Goal: Task Accomplishment & Management: Manage account settings

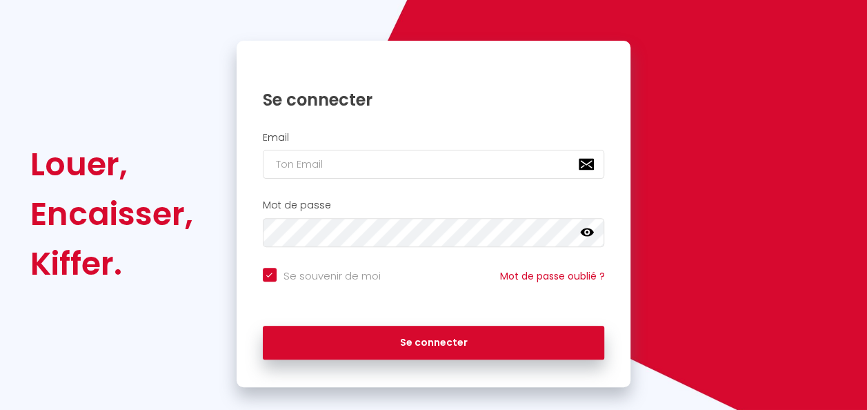
scroll to position [125, 0]
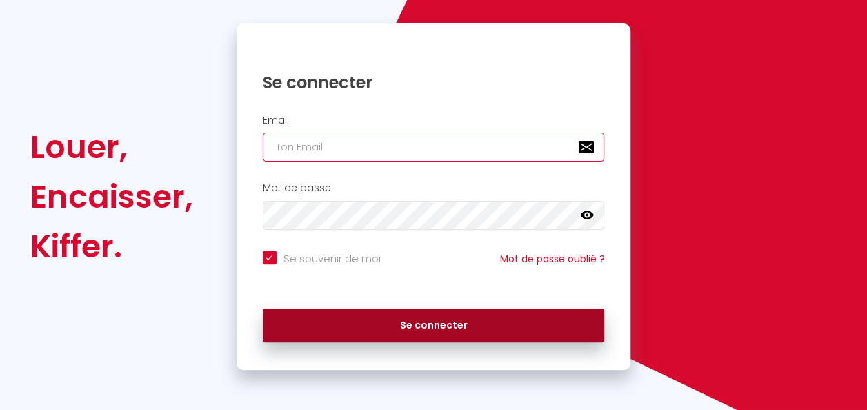
type input "[EMAIL_ADDRESS][DOMAIN_NAME]"
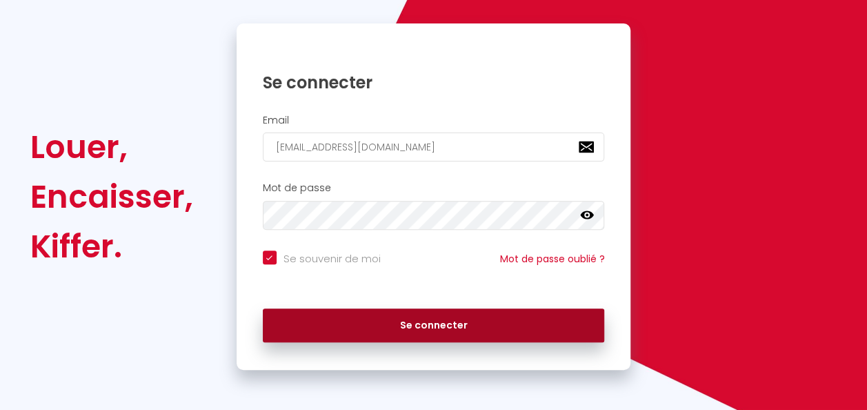
click at [317, 315] on button "Se connecter" at bounding box center [434, 325] width 342 height 34
checkbox input "true"
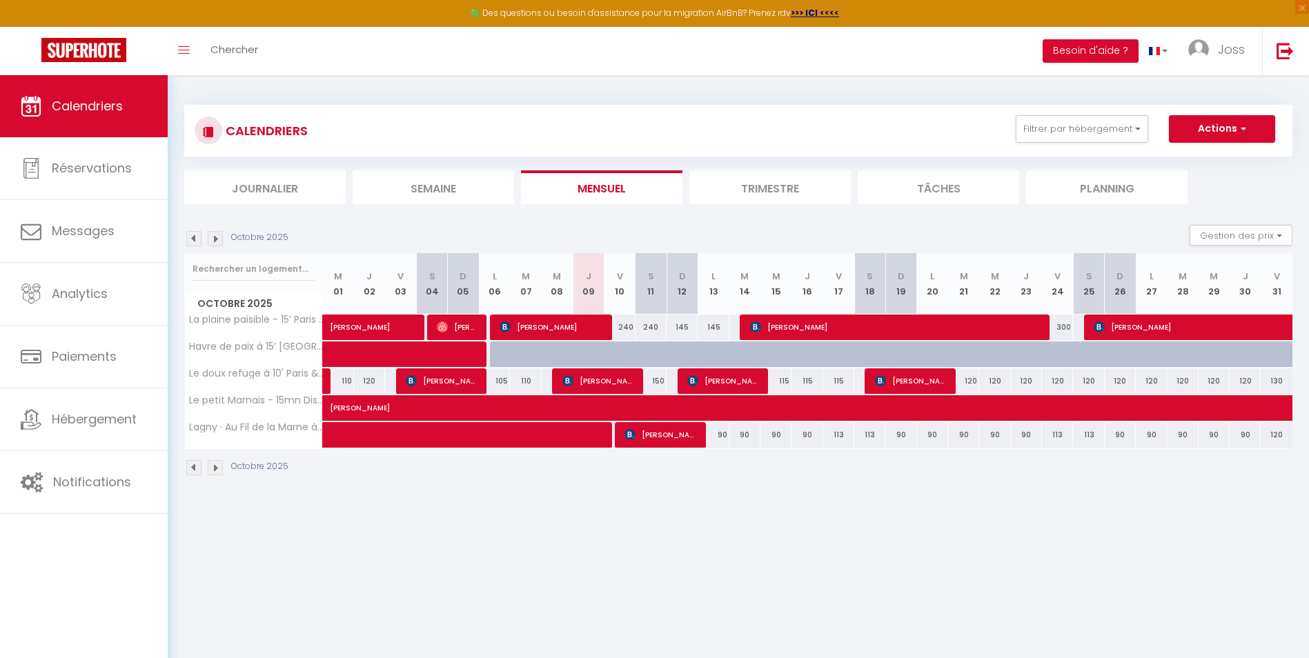
click at [623, 328] on div "240" at bounding box center [619, 328] width 31 height 26
type input "240"
type input "Ven 10 Octobre 2025"
type input "[PERSON_NAME] 11 Octobre 2025"
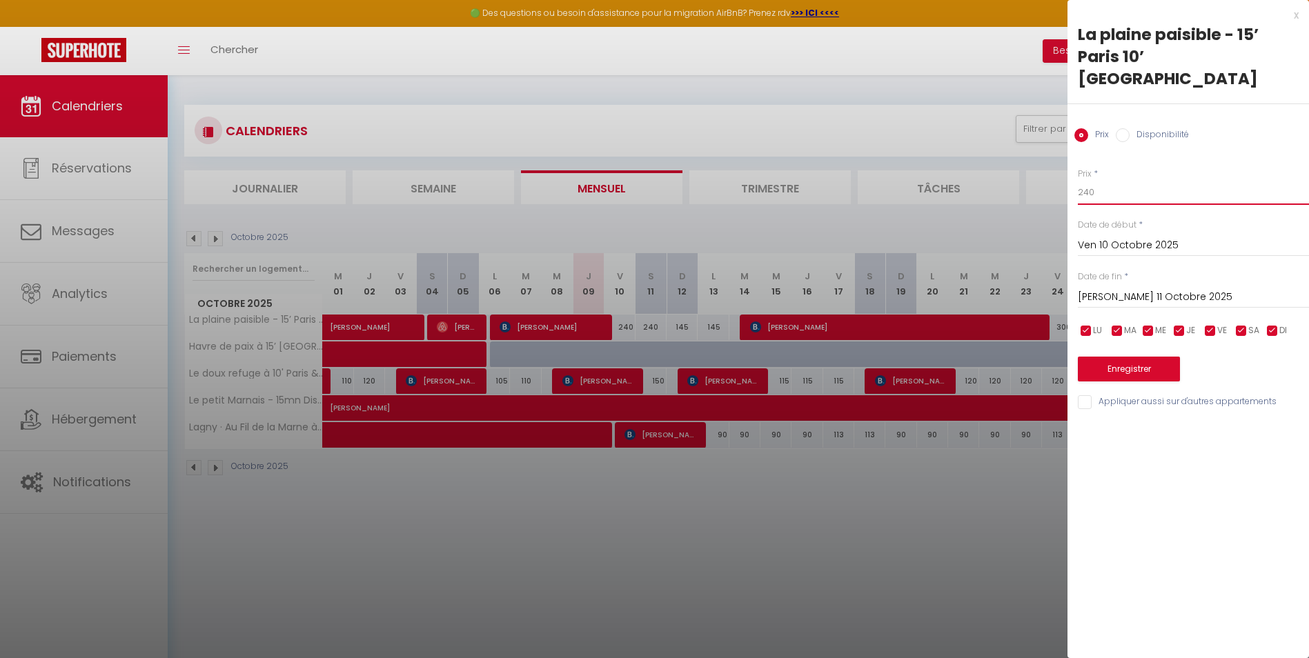
click at [866, 180] on input "240" at bounding box center [1192, 192] width 231 height 25
type input "230"
click at [866, 357] on button "Enregistrer" at bounding box center [1128, 369] width 102 height 25
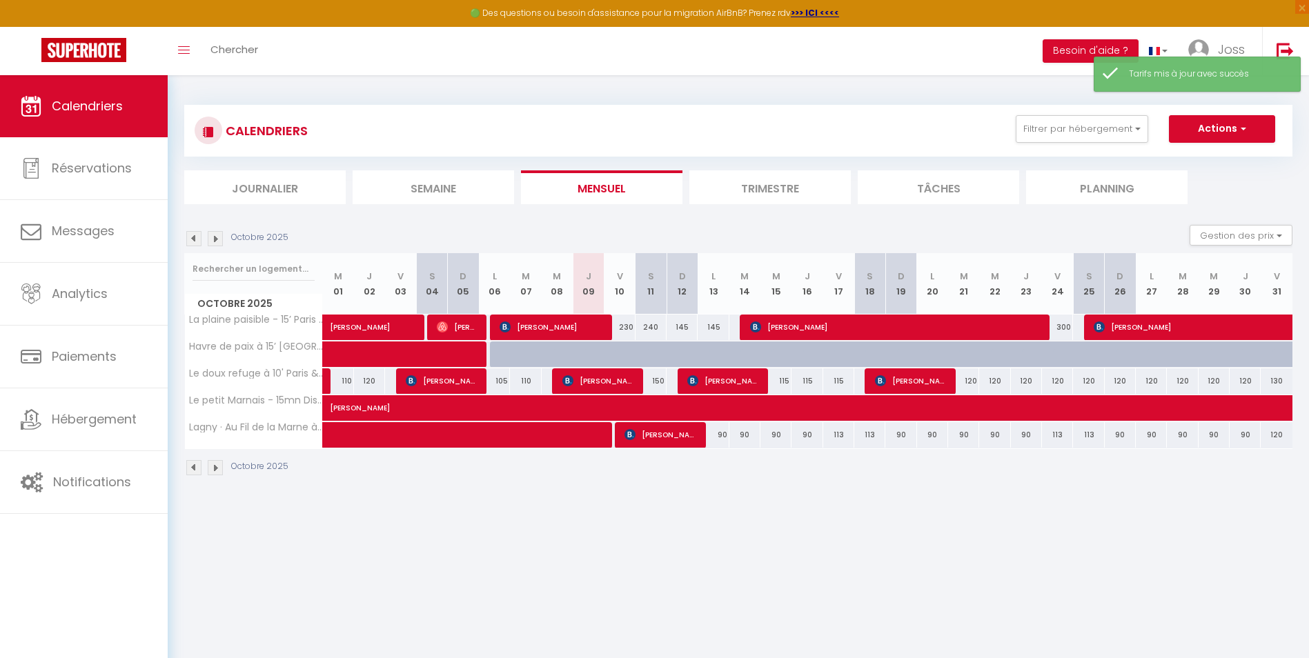
click at [656, 331] on div "240" at bounding box center [650, 328] width 31 height 26
type input "240"
type input "[PERSON_NAME] 11 Octobre 2025"
type input "Dim 12 Octobre 2025"
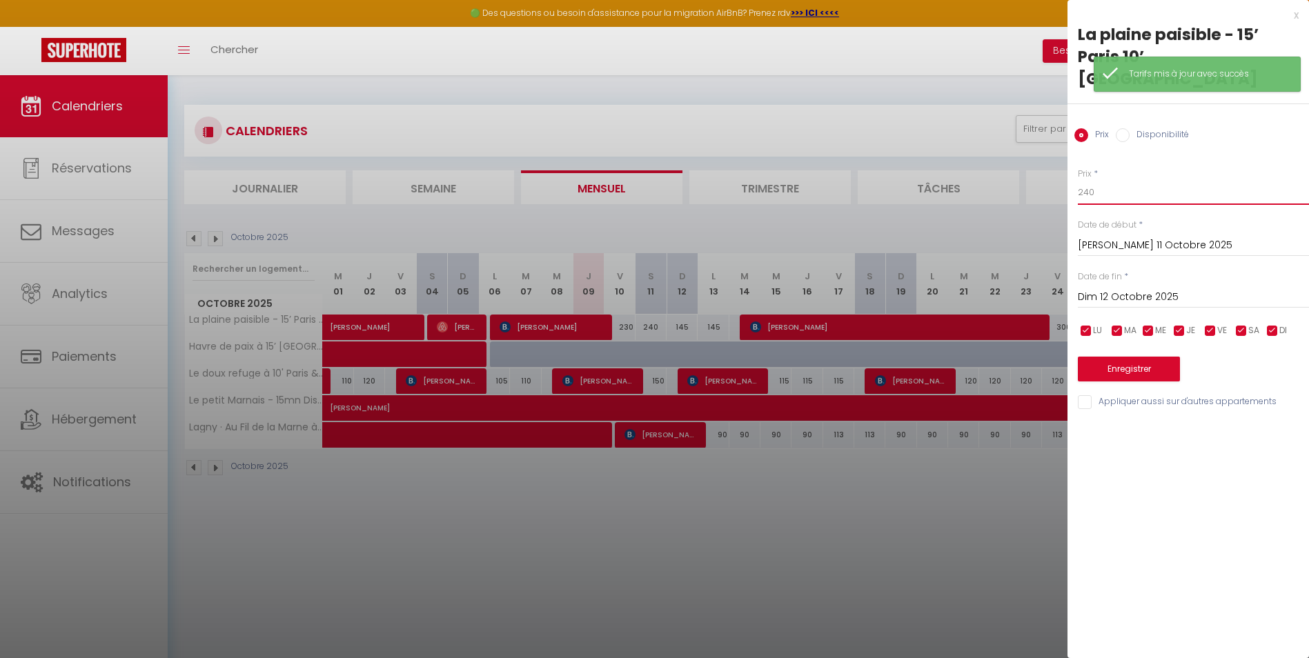
click at [866, 180] on input "240" at bounding box center [1192, 192] width 231 height 25
type input "220"
click at [866, 357] on button "Enregistrer" at bounding box center [1128, 369] width 102 height 25
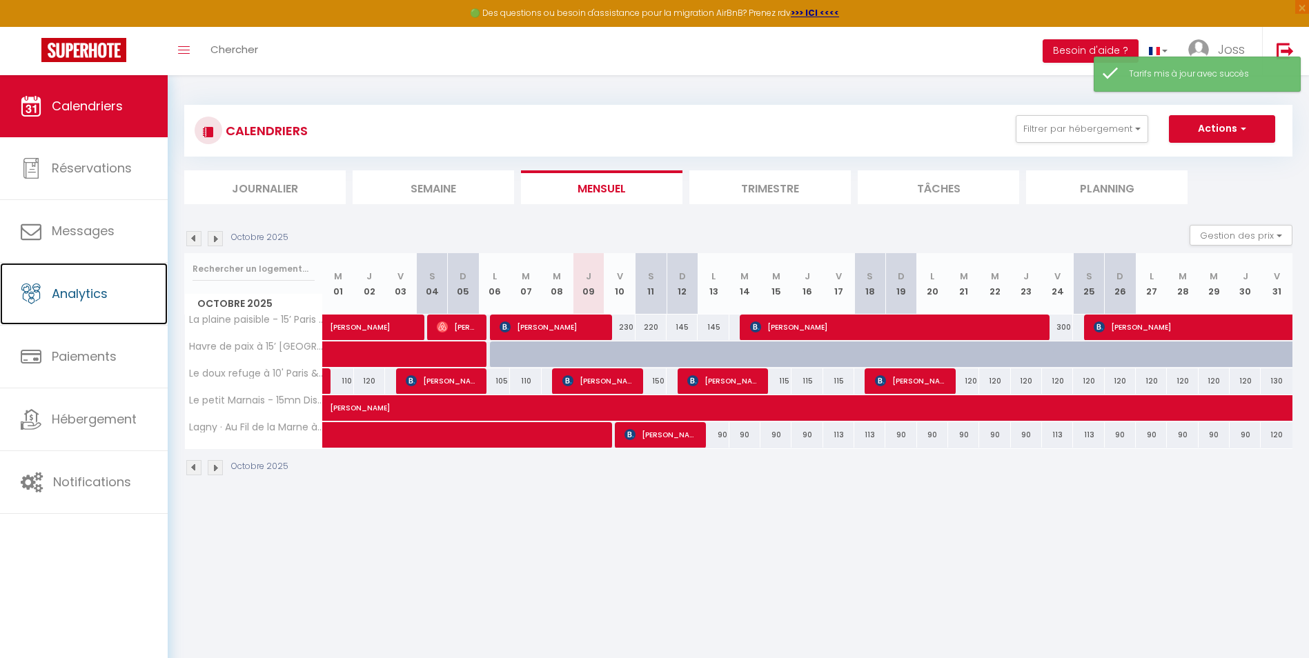
drag, startPoint x: 83, startPoint y: 295, endPoint x: 186, endPoint y: 332, distance: 109.3
click at [83, 295] on span "Analytics" at bounding box center [80, 293] width 56 height 17
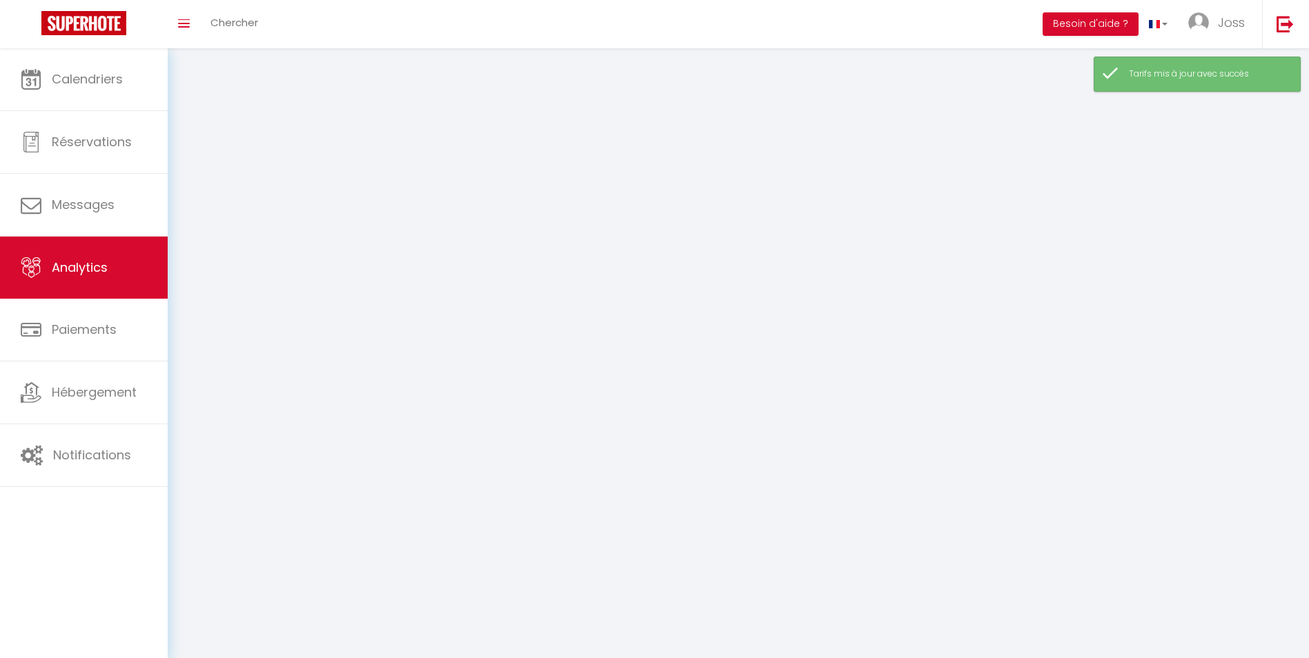
select select "2025"
select select "10"
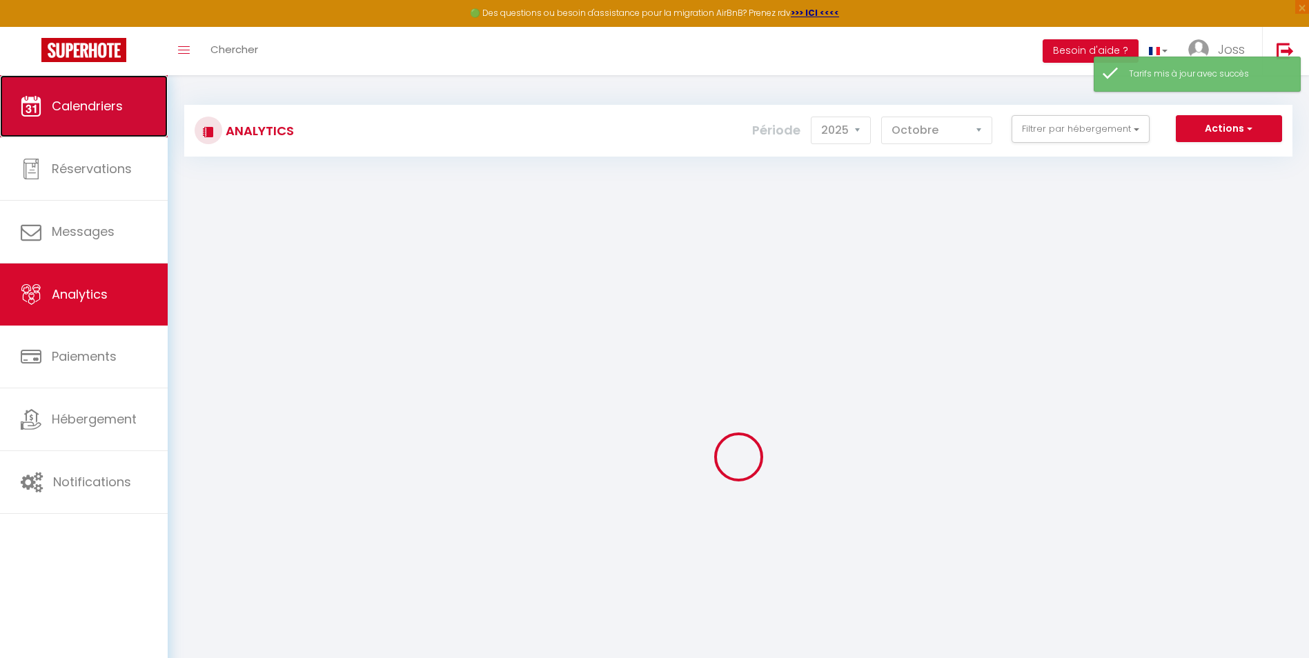
click at [101, 120] on link "Calendriers" at bounding box center [84, 106] width 168 height 62
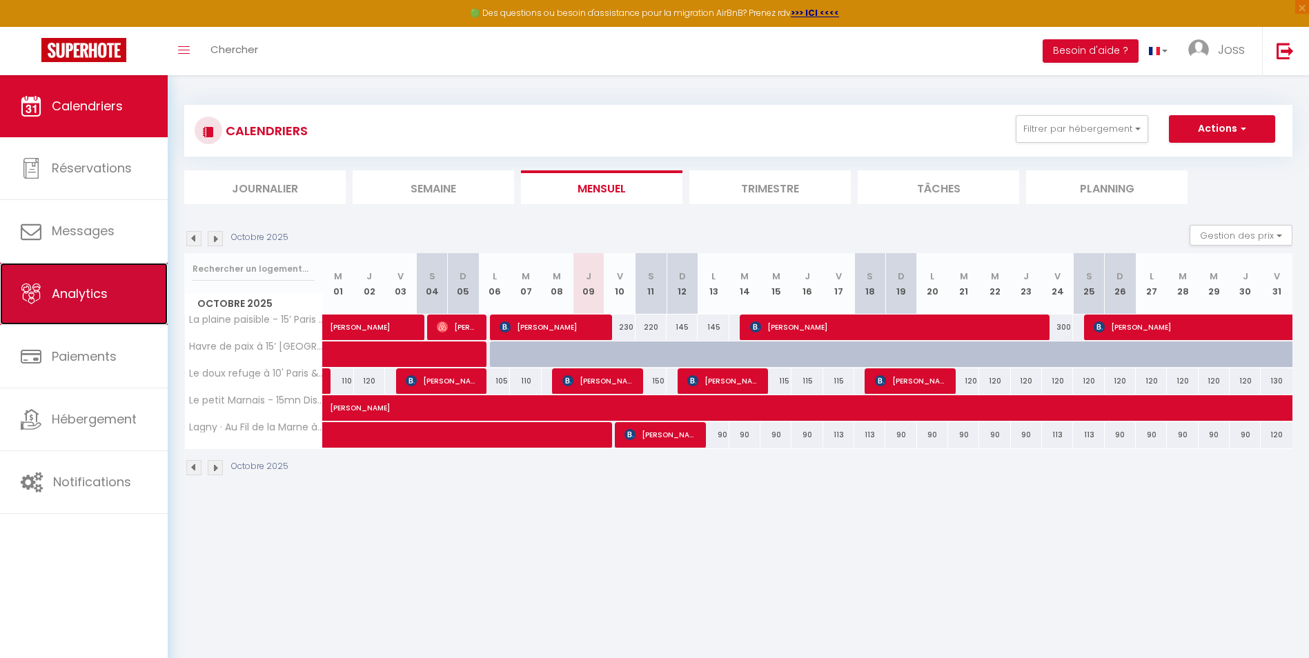
click at [95, 290] on span "Analytics" at bounding box center [80, 293] width 56 height 17
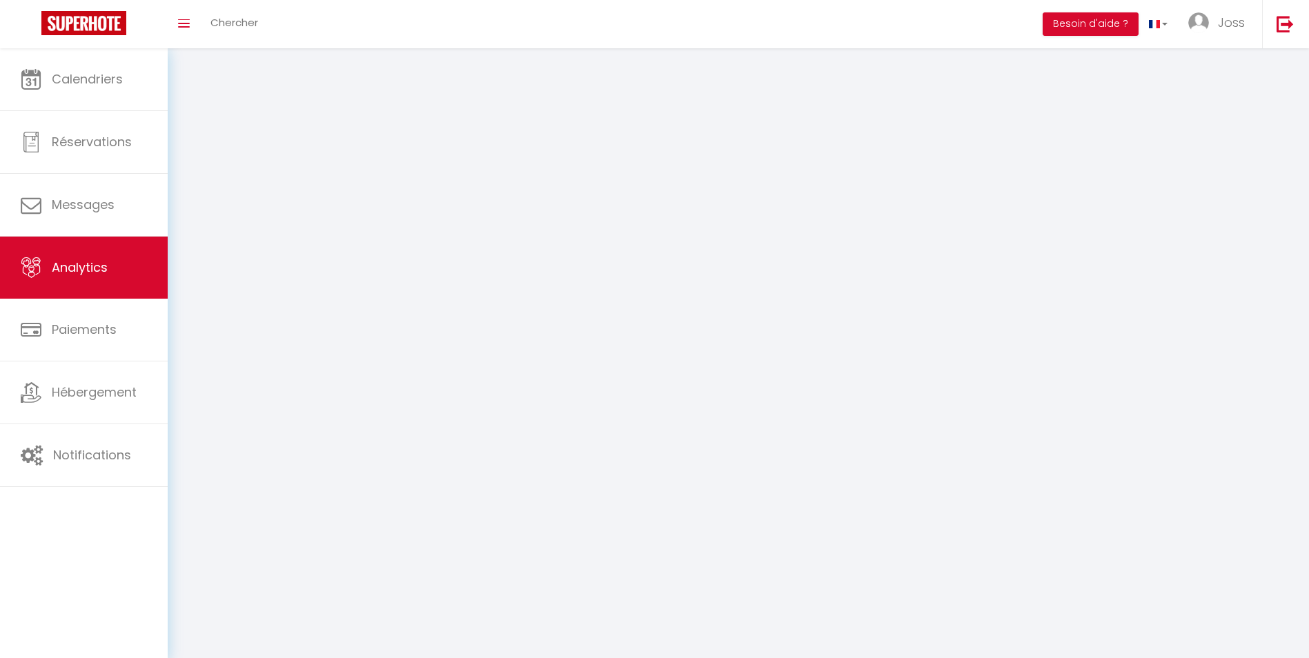
select select "2025"
select select "10"
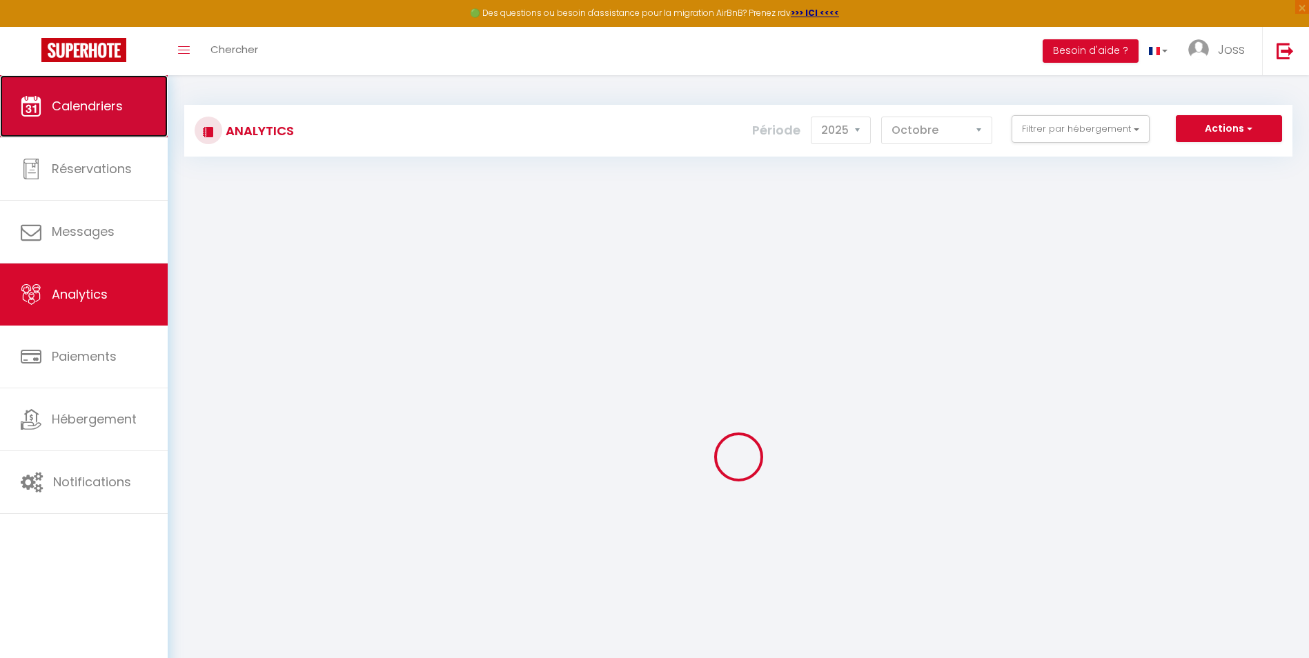
click at [97, 117] on link "Calendriers" at bounding box center [84, 106] width 168 height 62
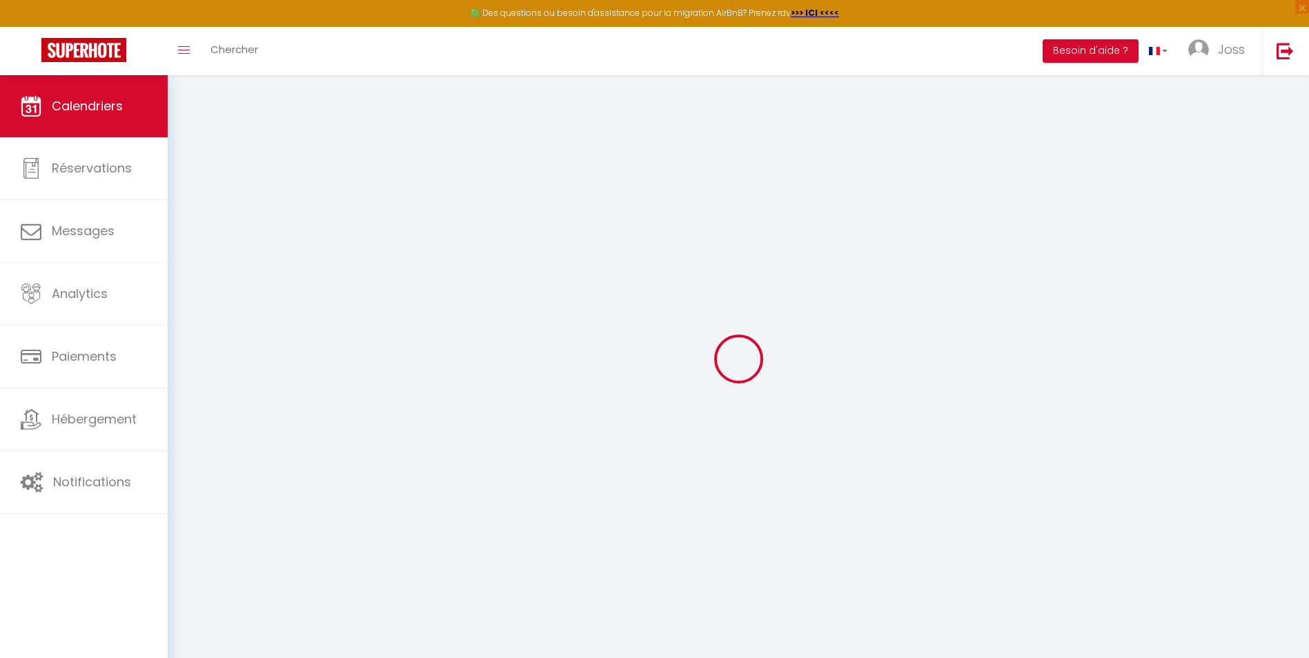
select select
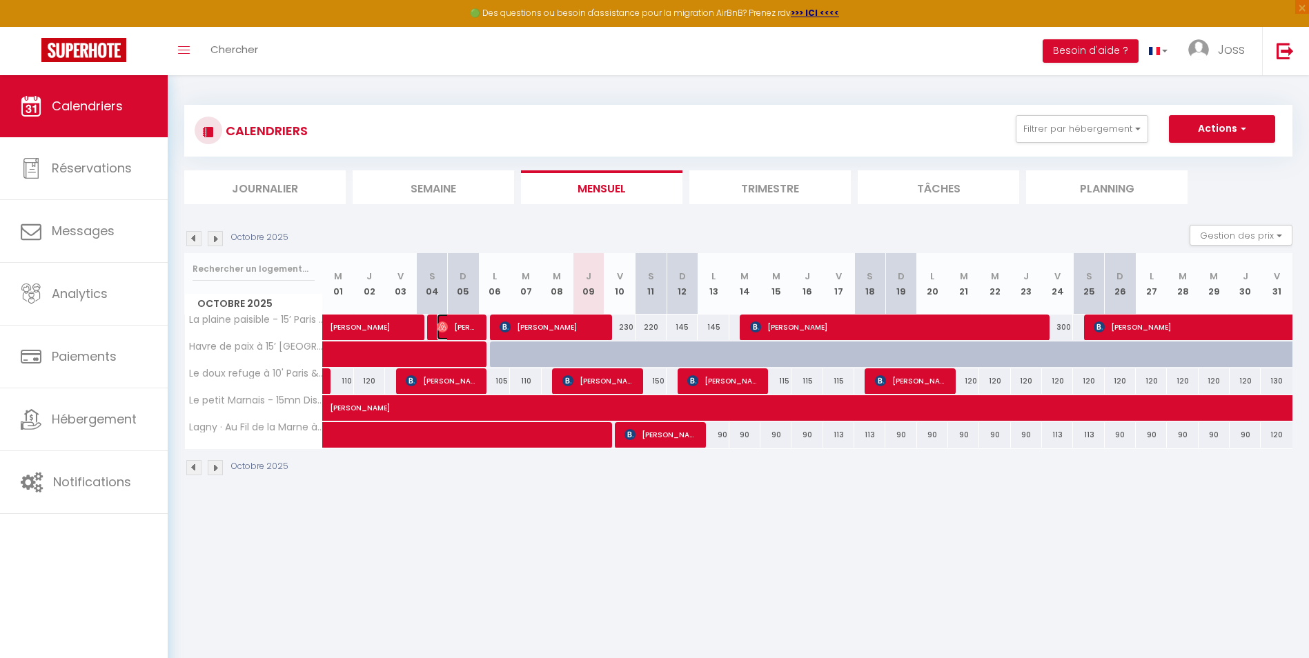
click at [466, 328] on span "[PERSON_NAME]" at bounding box center [457, 327] width 41 height 26
select select "OK"
select select "0"
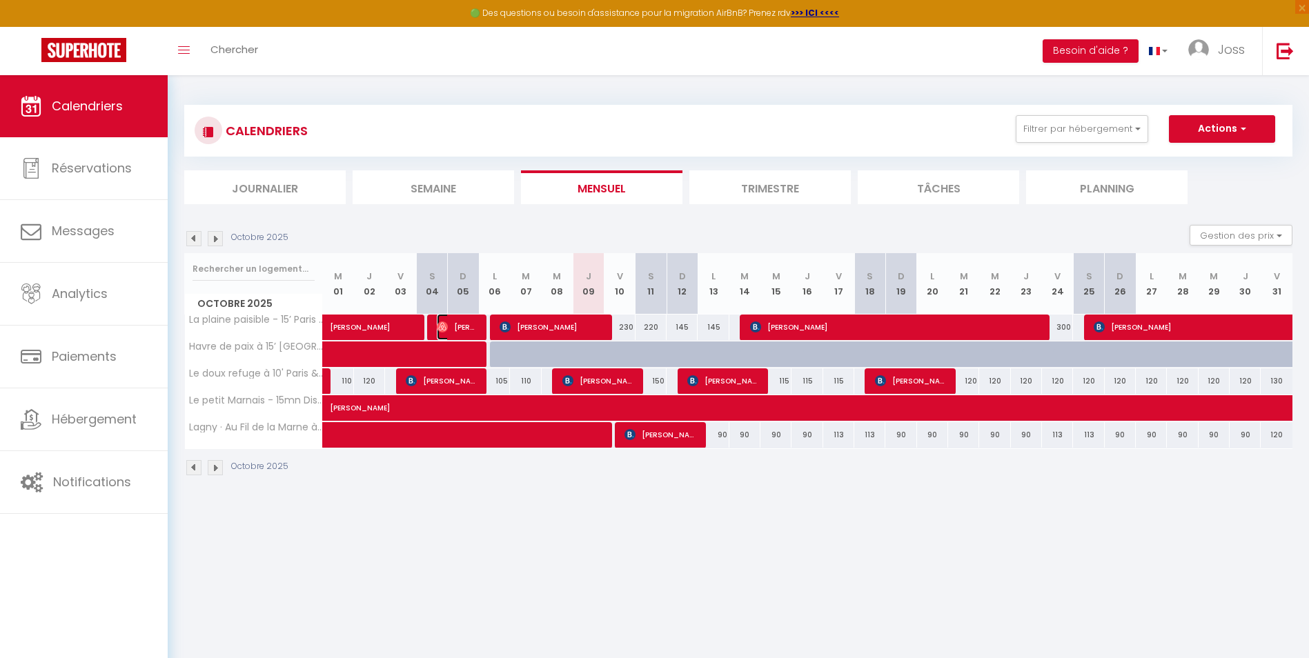
select select "1"
select select
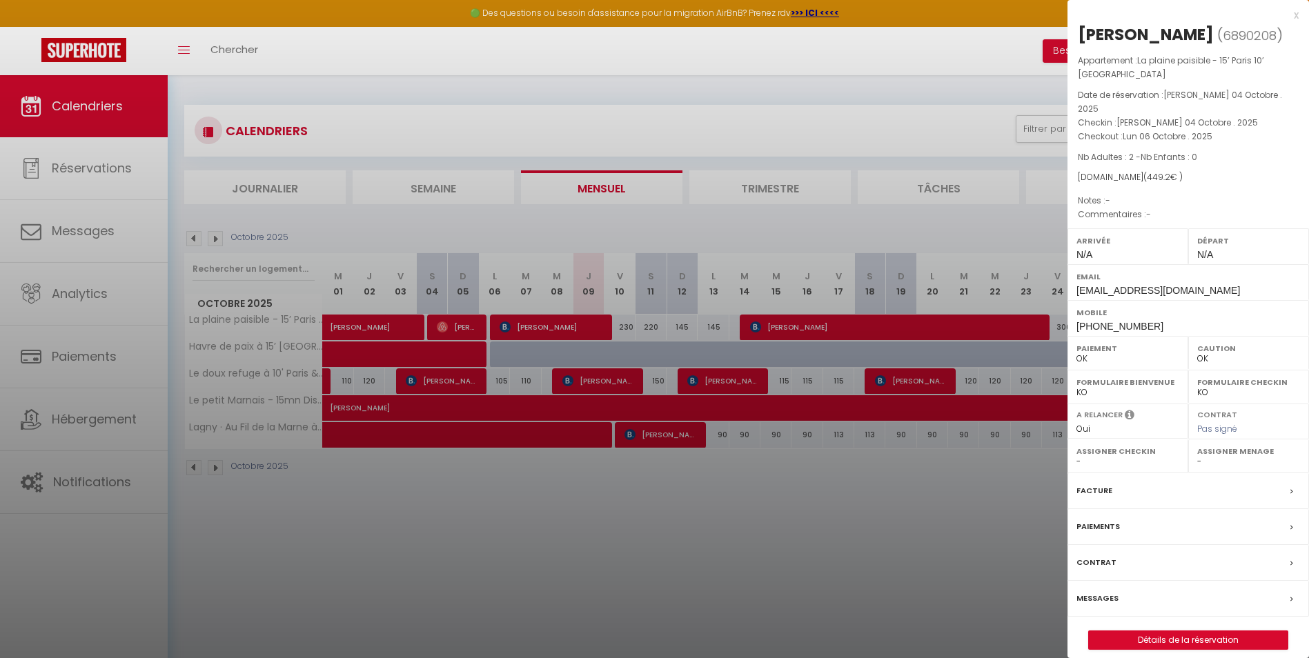
click at [515, 409] on div at bounding box center [654, 329] width 1309 height 658
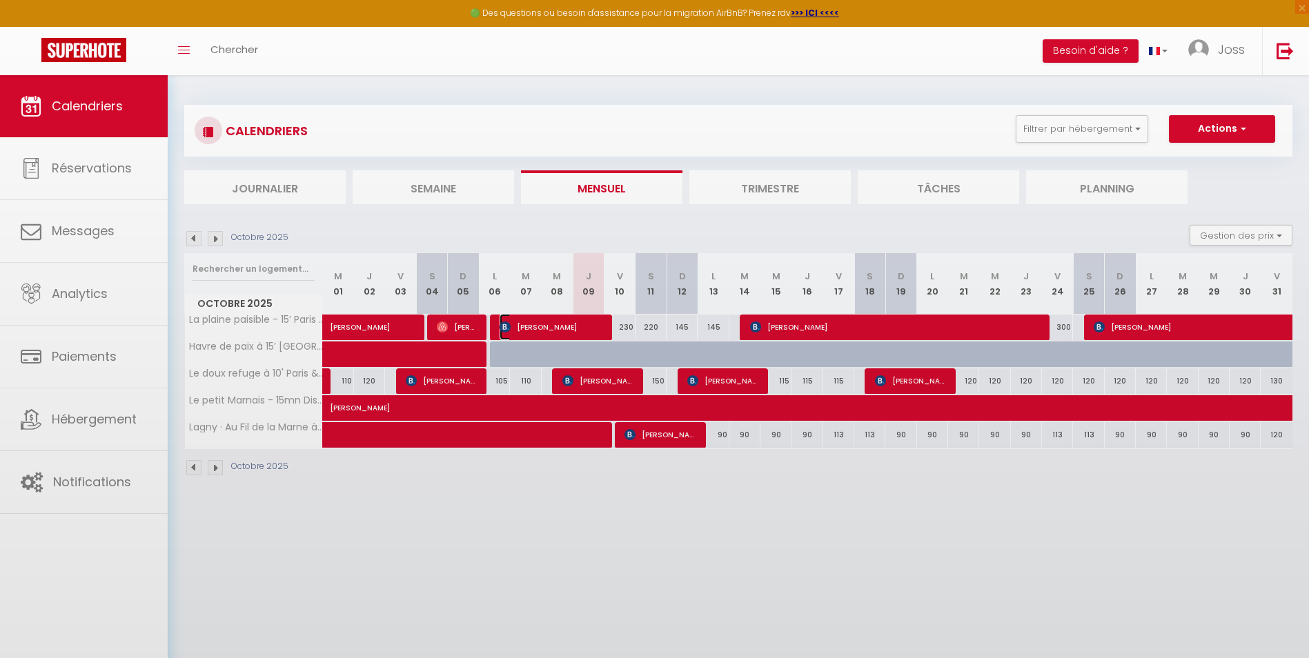
click at [591, 332] on span "[PERSON_NAME]" at bounding box center [550, 327] width 103 height 26
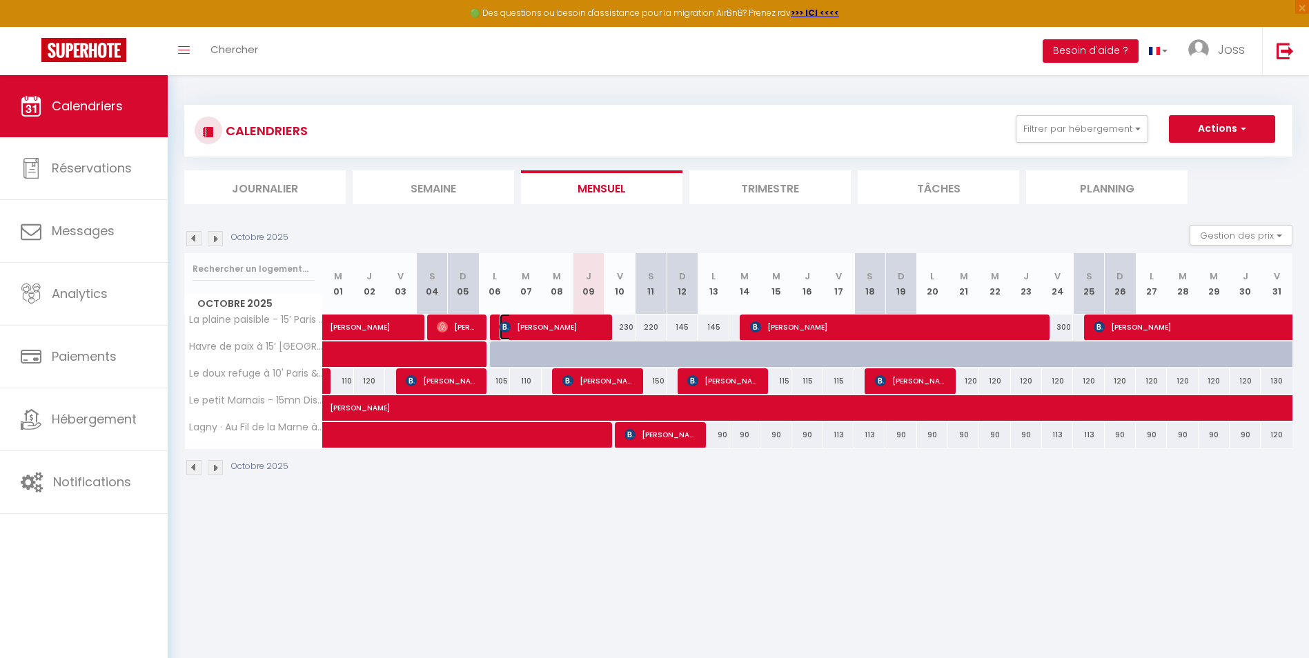
select select "KO"
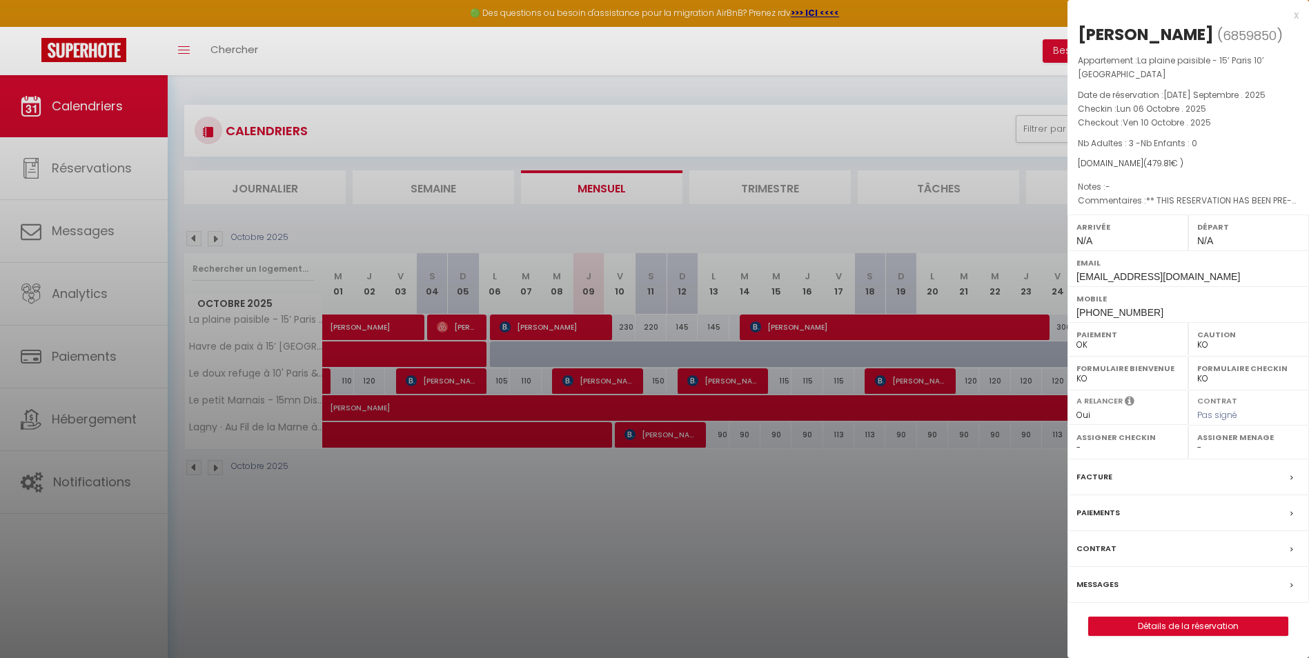
click at [593, 409] on div at bounding box center [654, 329] width 1309 height 658
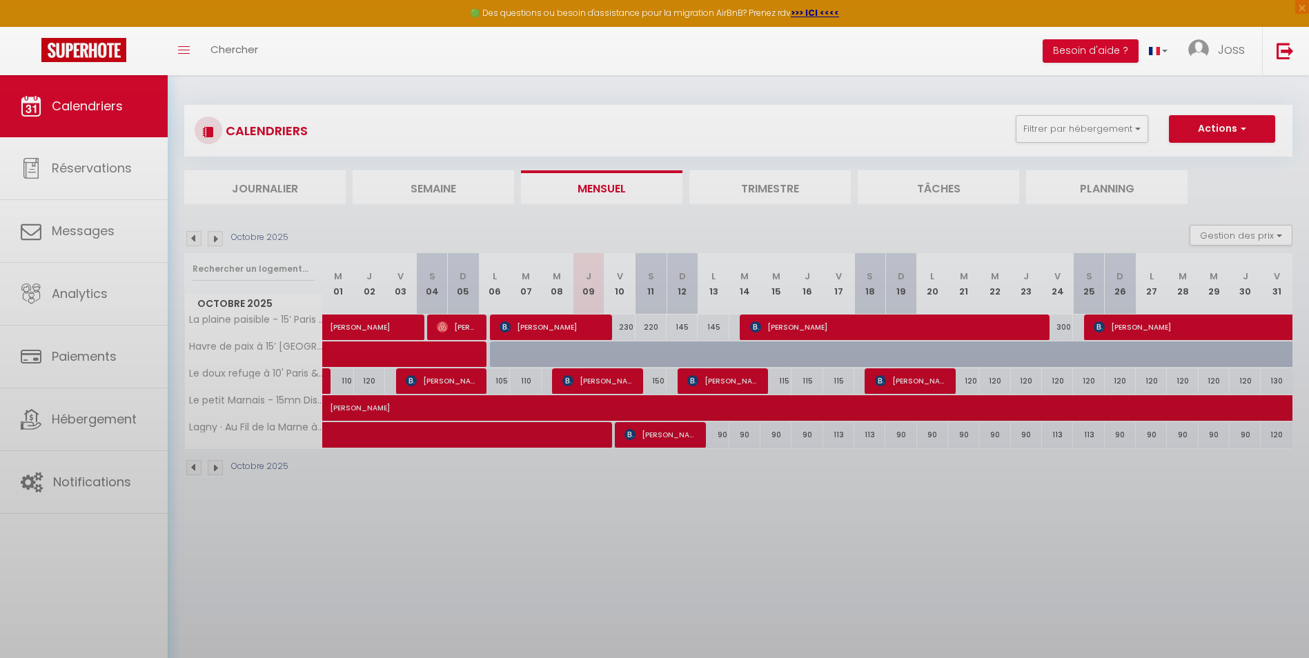
click at [813, 328] on body "🟢 Des questions ou besoin d'assistance pour la migration AirBnB? Prenez rdv >>>…" at bounding box center [654, 404] width 1309 height 658
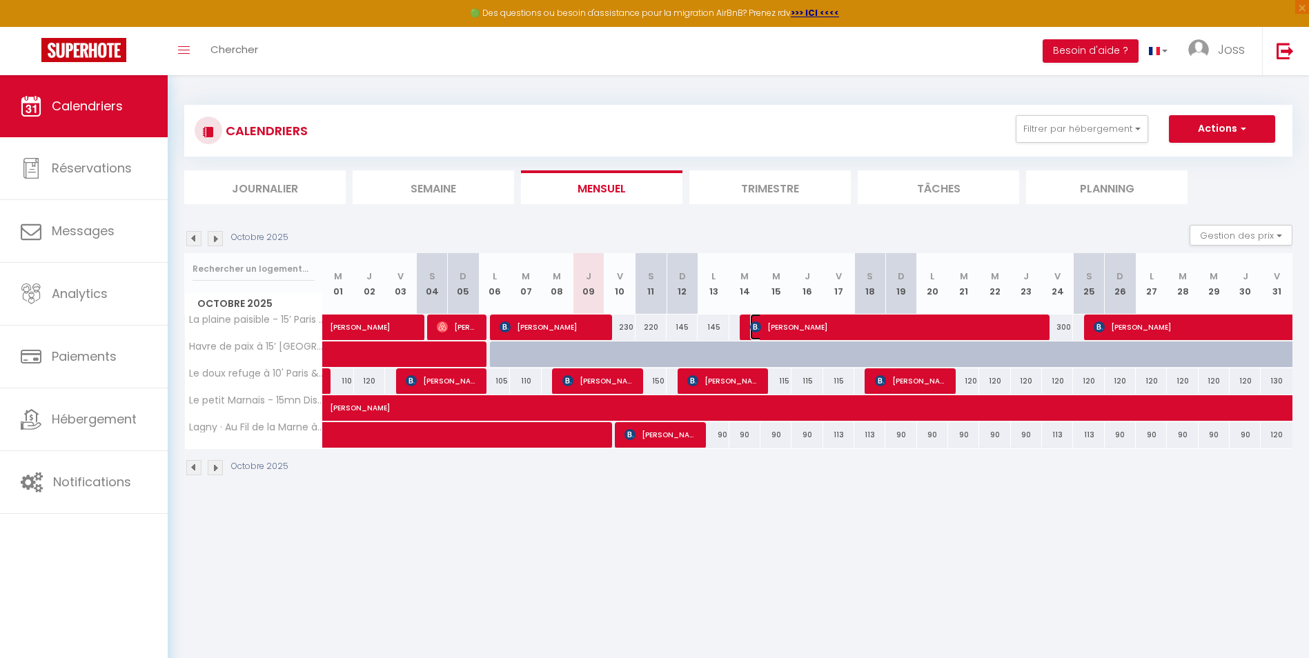
click at [802, 322] on span "[PERSON_NAME]" at bounding box center [895, 327] width 290 height 26
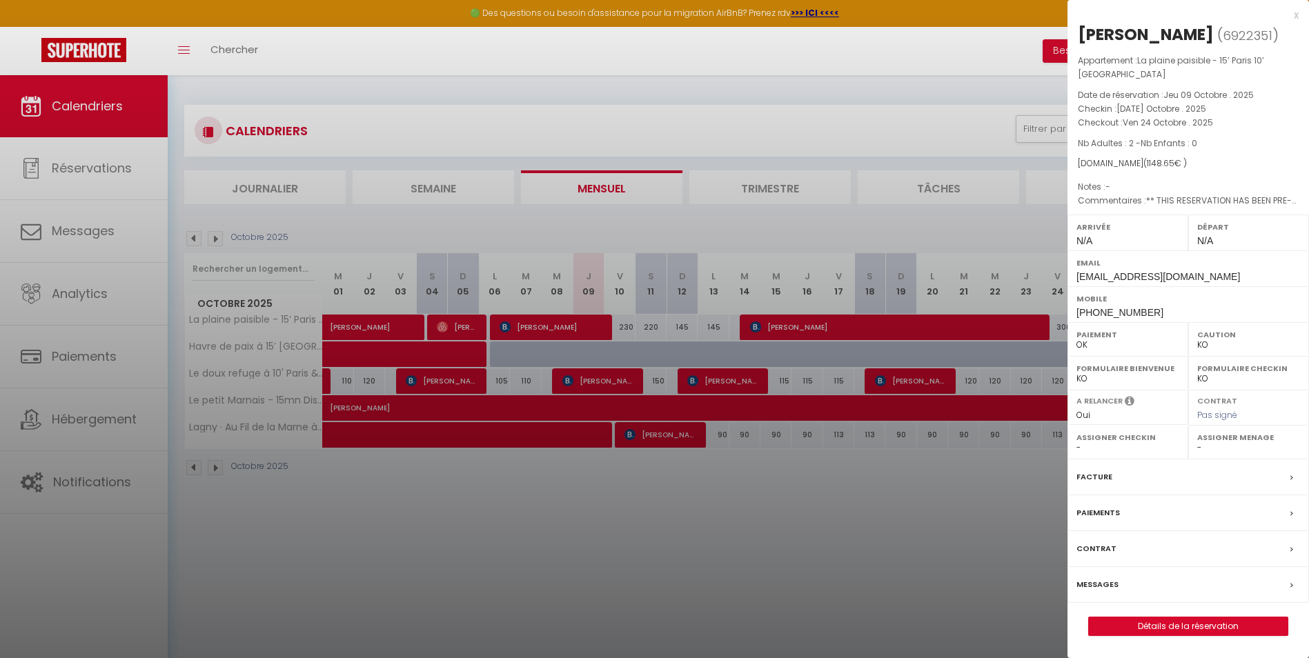
click at [790, 409] on div at bounding box center [654, 329] width 1309 height 658
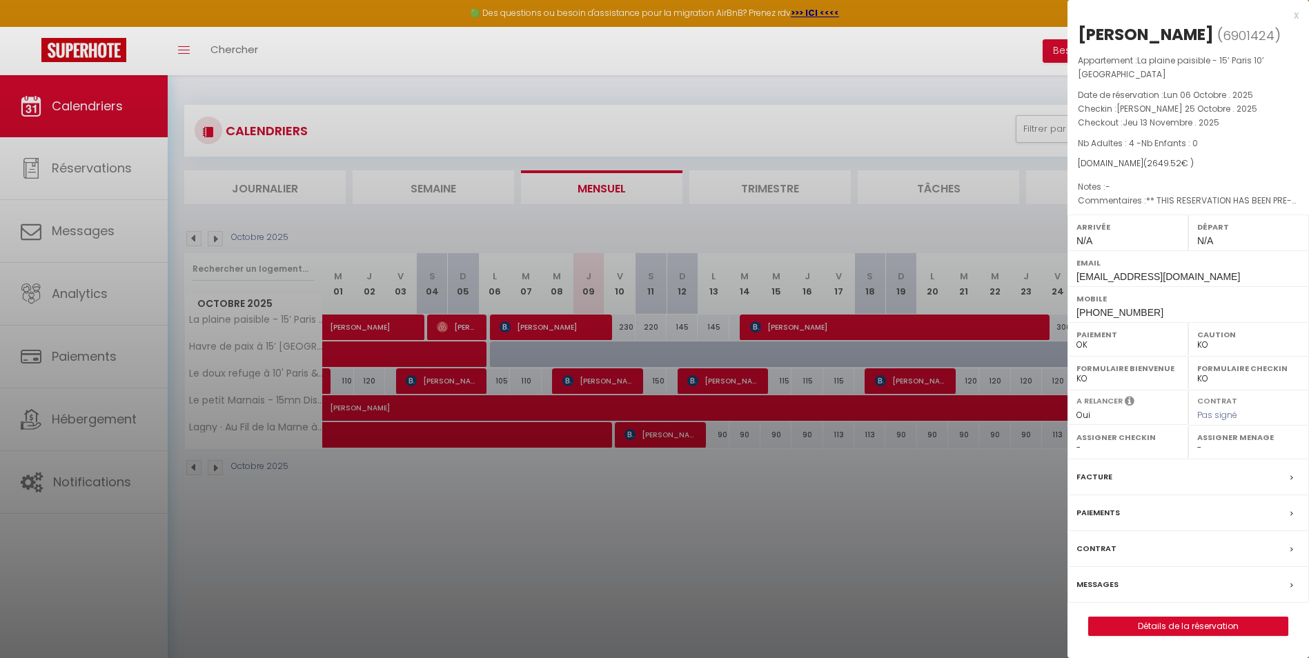
click at [866, 409] on div at bounding box center [654, 329] width 1309 height 658
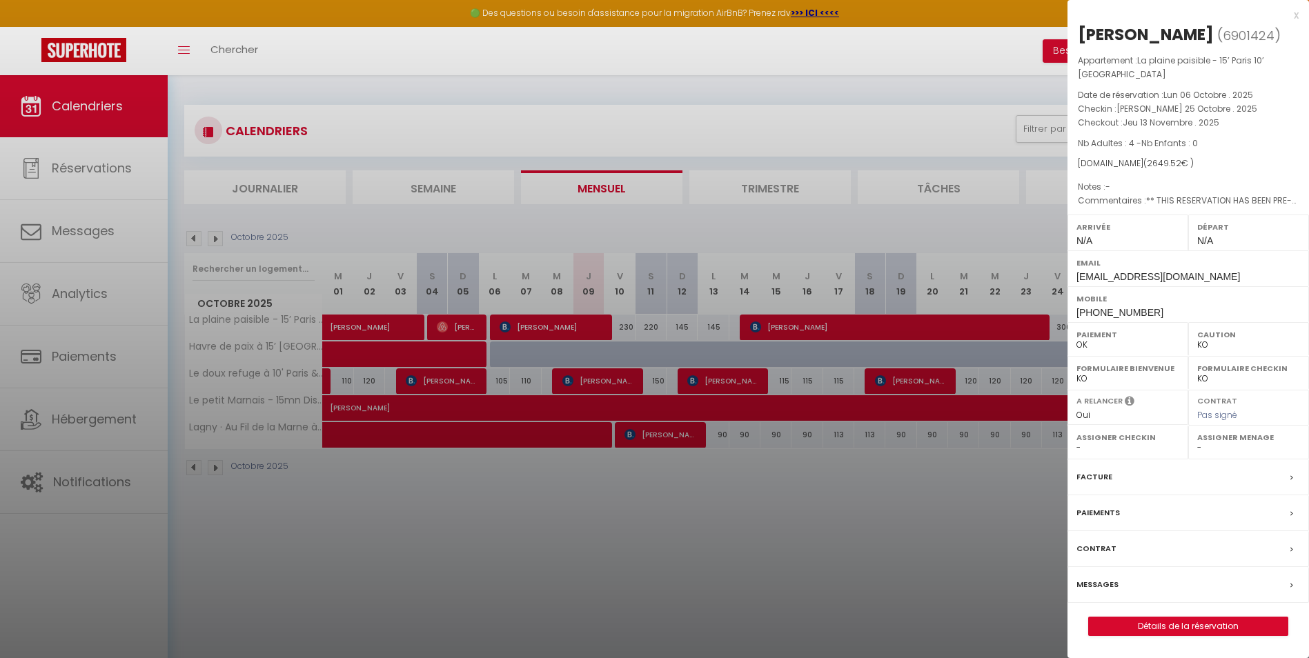
click at [866, 409] on div at bounding box center [654, 329] width 1309 height 658
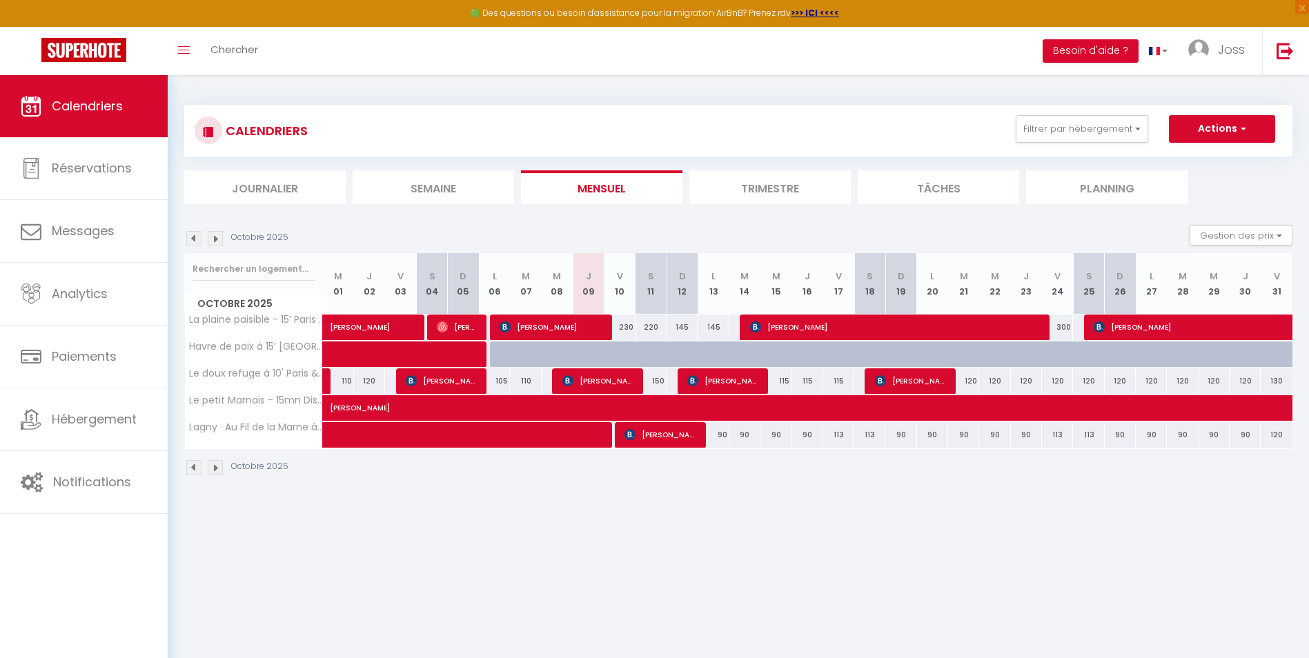
click at [804, 381] on div "115" at bounding box center [806, 381] width 31 height 26
type input "115"
type input "Jeu 16 Octobre 2025"
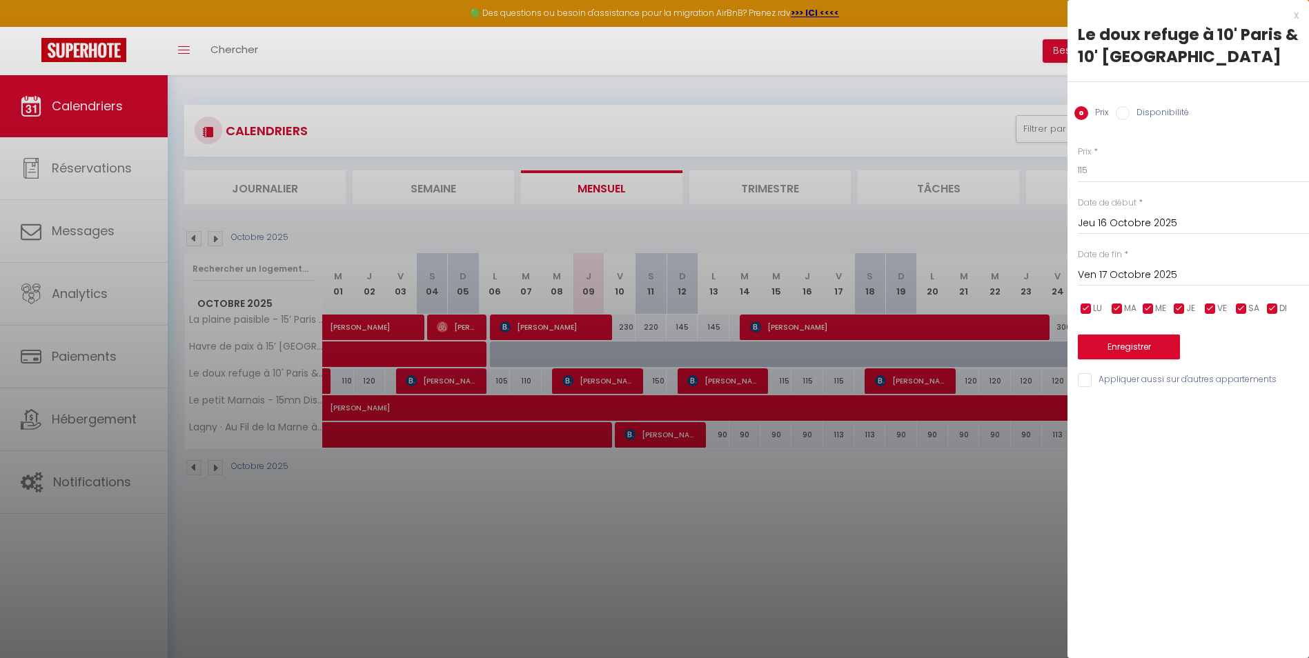
click at [866, 272] on input "Ven 17 Octobre 2025" at bounding box center [1192, 275] width 231 height 18
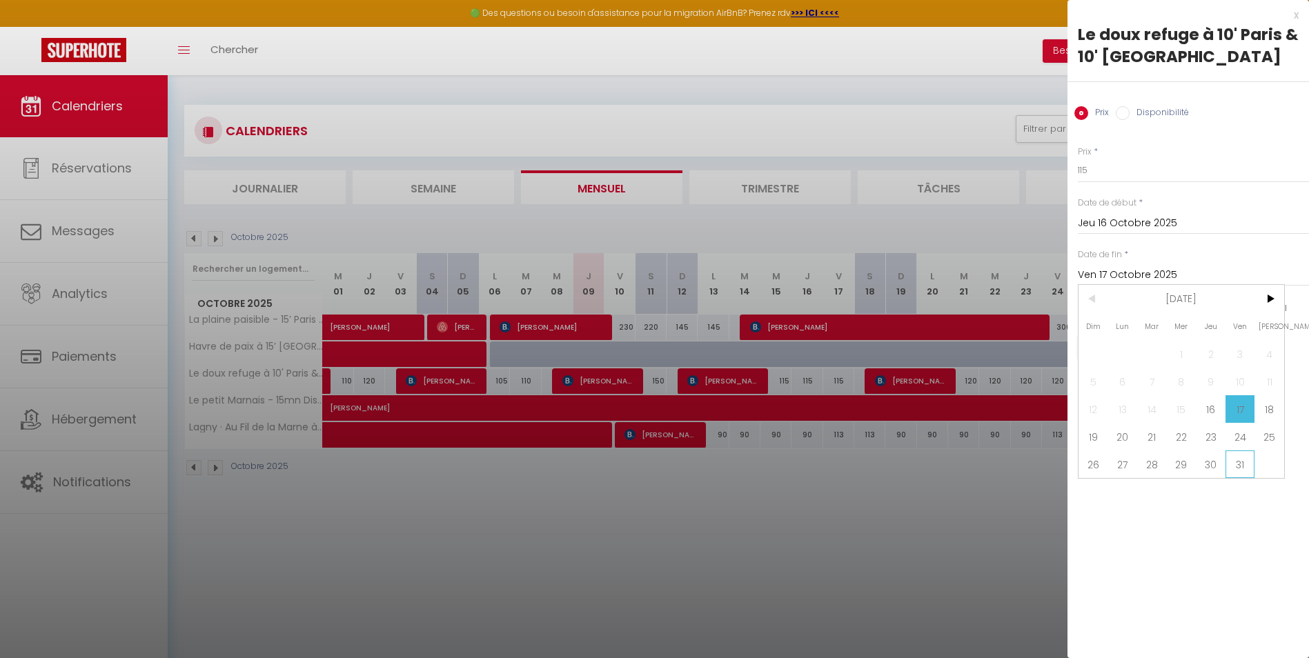
click at [866, 409] on span "31" at bounding box center [1240, 464] width 30 height 28
type input "Ven 31 Octobre 2025"
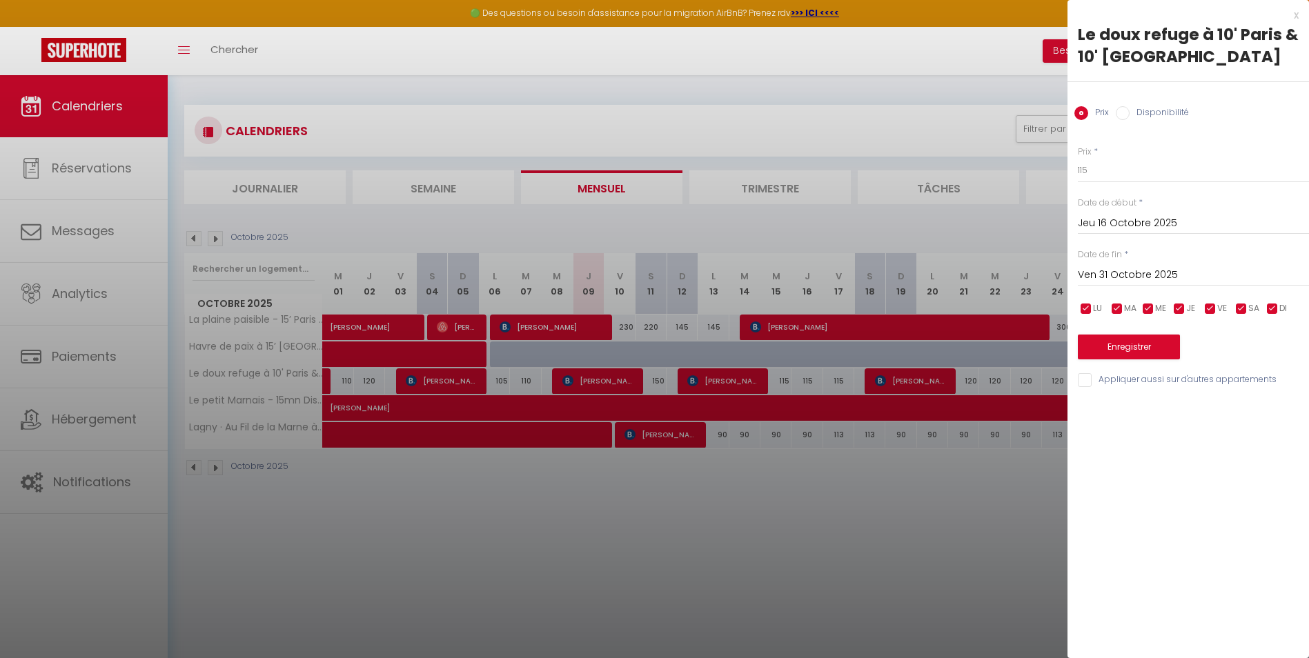
click at [866, 409] on div at bounding box center [654, 329] width 1309 height 658
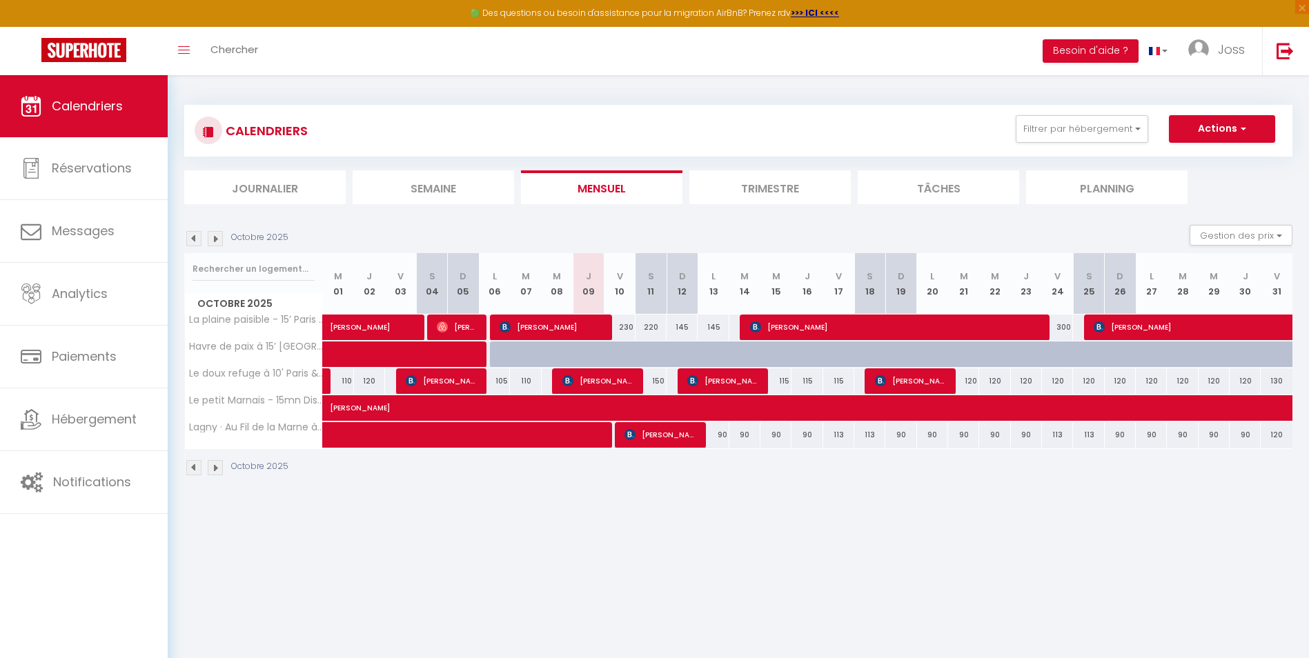
click at [866, 380] on div "120" at bounding box center [963, 381] width 31 height 26
type input "120"
type input "[DATE] Octobre 2025"
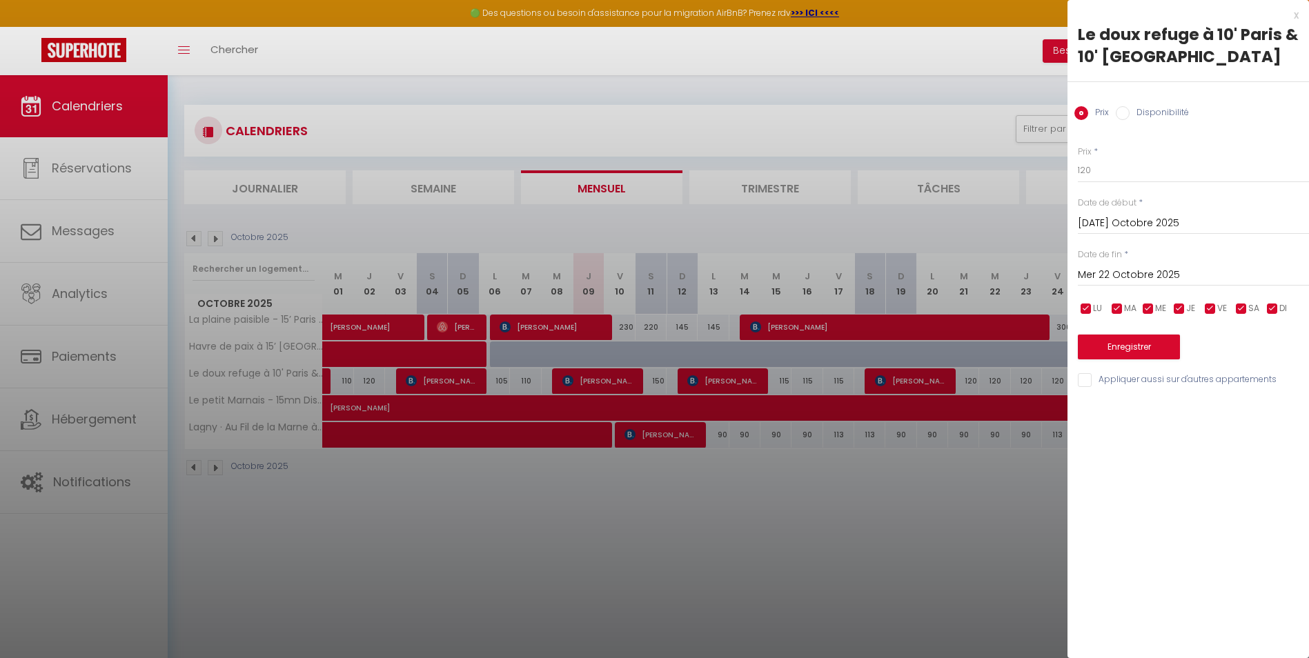
click at [866, 279] on input "Mer 22 Octobre 2025" at bounding box center [1192, 275] width 231 height 18
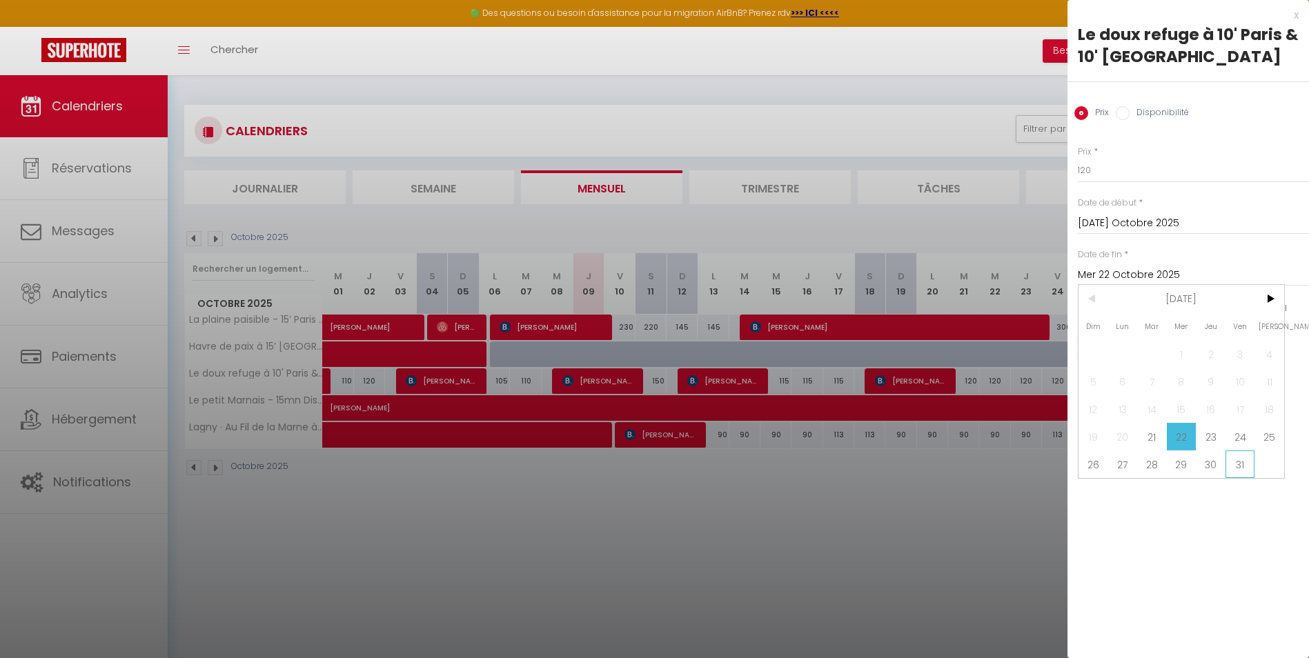
click at [866, 409] on span "31" at bounding box center [1240, 464] width 30 height 28
type input "Ven 31 Octobre 2025"
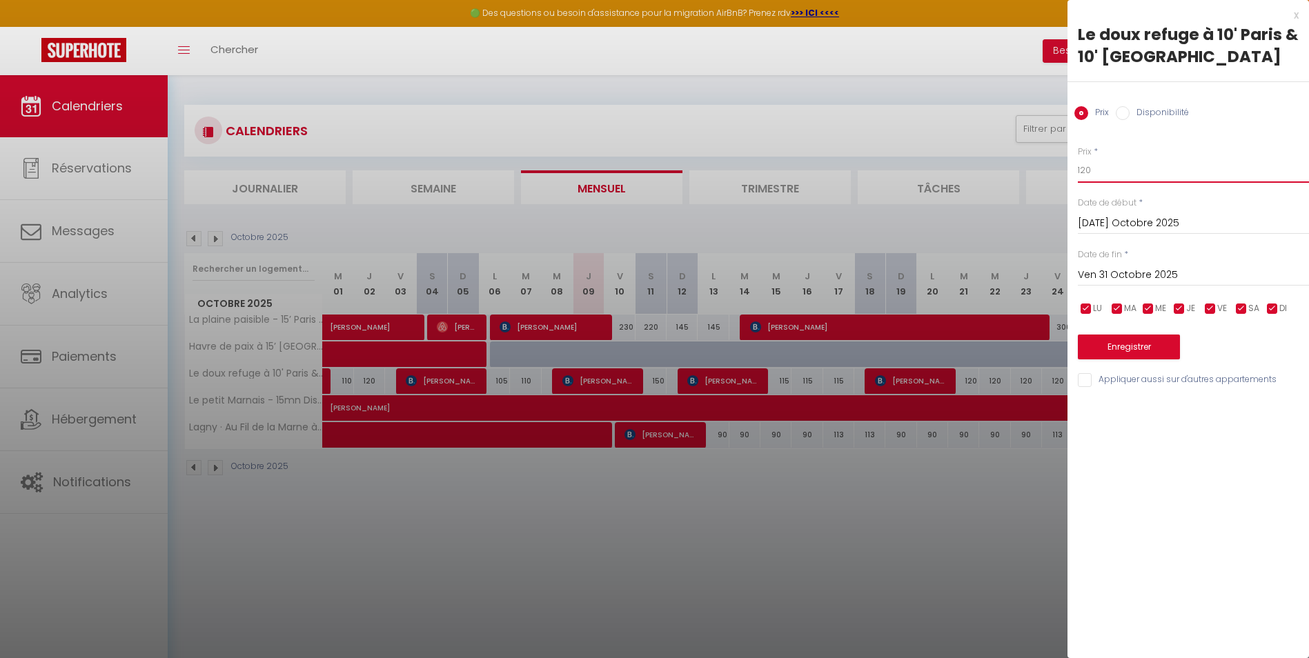
click at [866, 161] on input "120" at bounding box center [1192, 170] width 231 height 25
type input "117"
click at [866, 352] on button "Enregistrer" at bounding box center [1128, 347] width 102 height 25
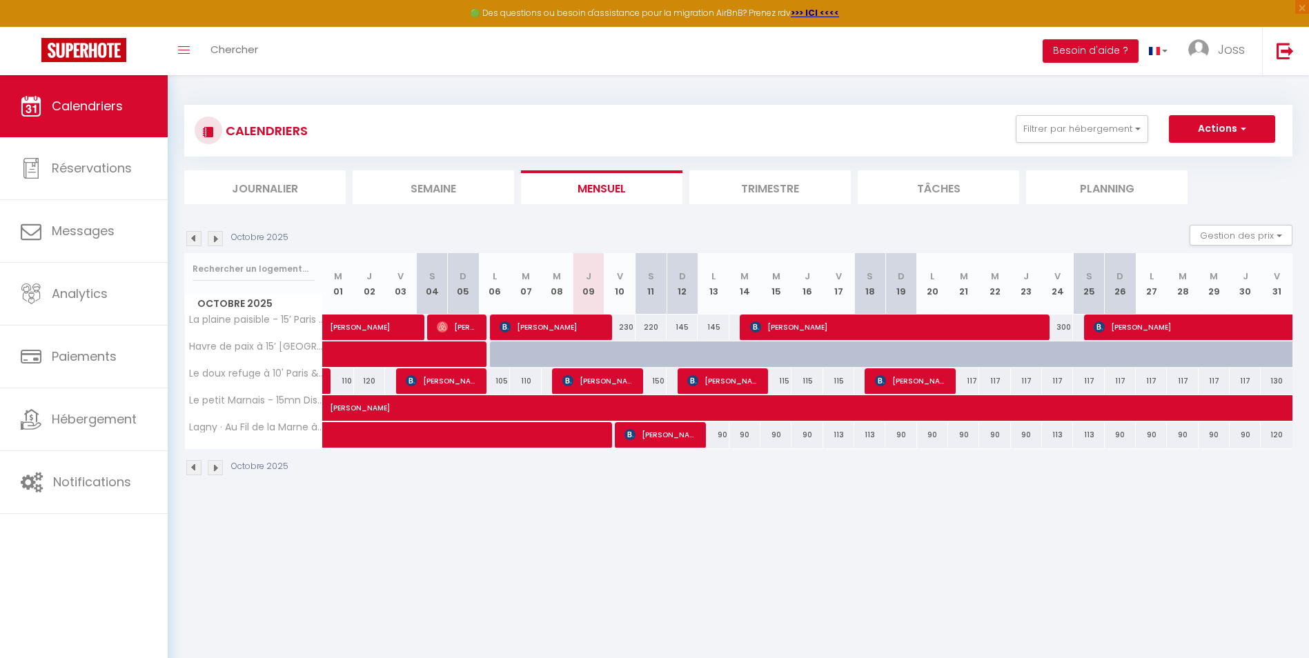
click at [839, 409] on div "113" at bounding box center [838, 435] width 31 height 26
type input "113"
type input "Ven 17 Octobre 2025"
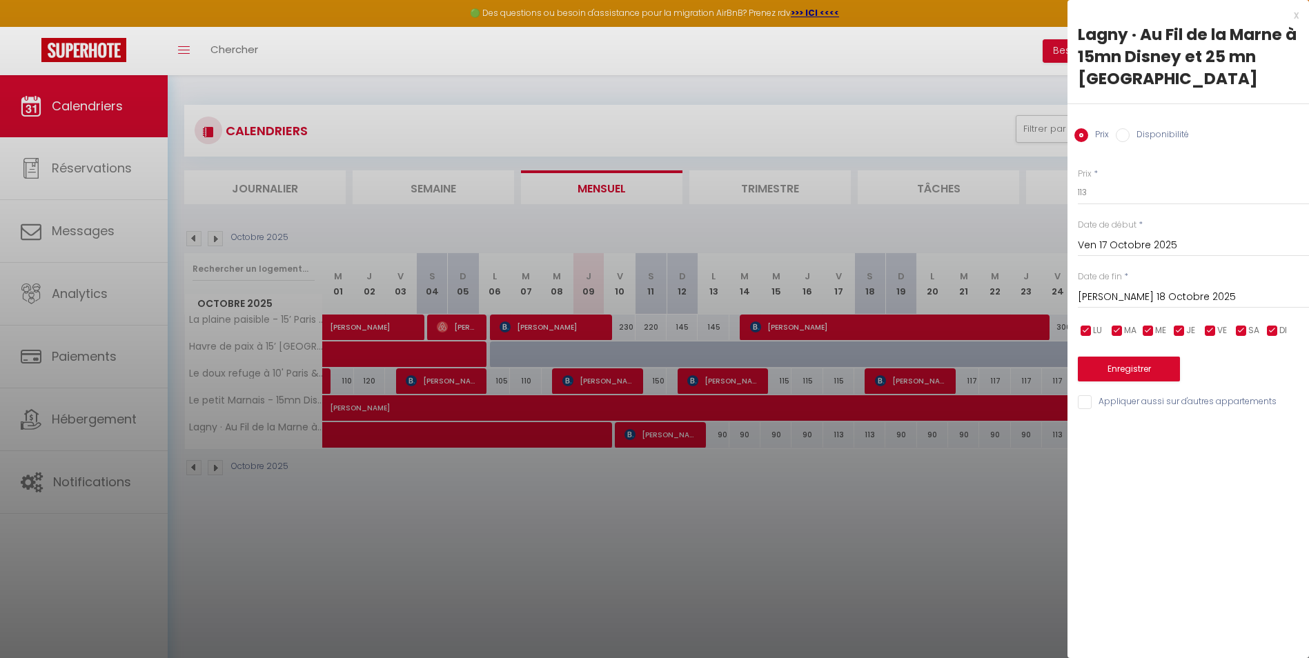
click at [866, 288] on input "[PERSON_NAME] 18 Octobre 2025" at bounding box center [1192, 297] width 231 height 18
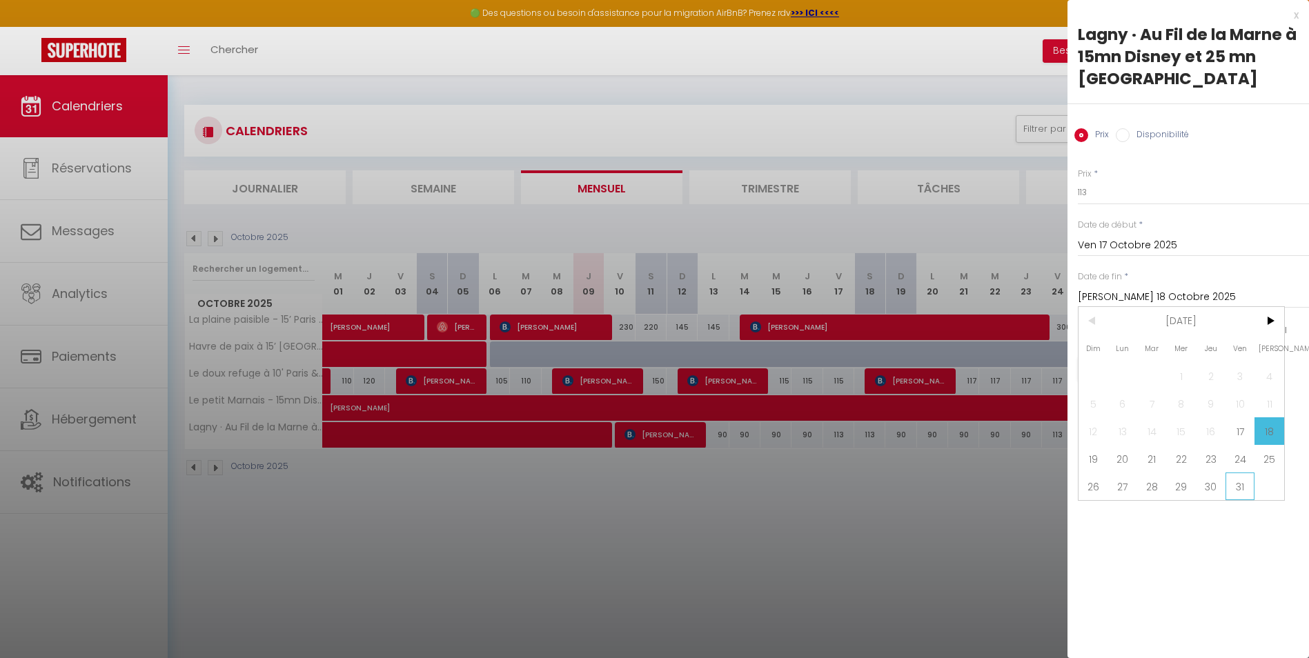
click at [866, 409] on span "31" at bounding box center [1240, 486] width 30 height 28
type input "Ven 31 Octobre 2025"
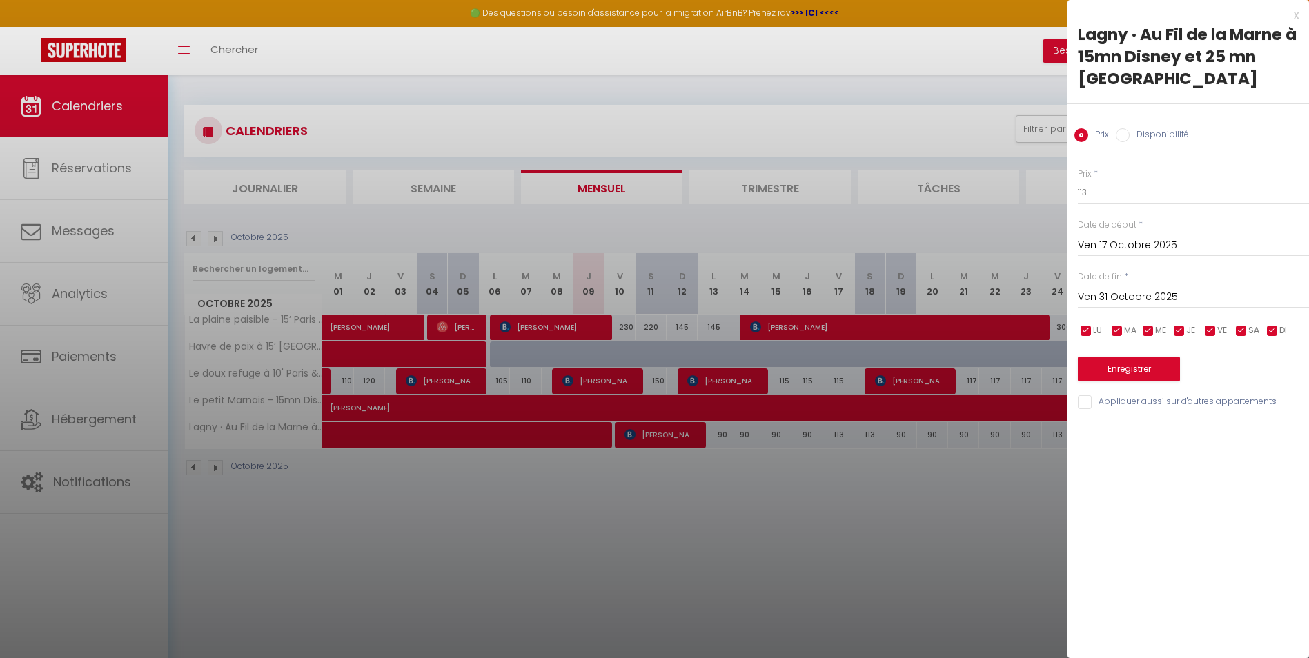
click at [866, 324] on input "checkbox" at bounding box center [1086, 331] width 14 height 14
checkbox input "false"
click at [866, 324] on input "checkbox" at bounding box center [1117, 331] width 14 height 14
checkbox input "false"
click at [866, 324] on input "checkbox" at bounding box center [1148, 331] width 14 height 14
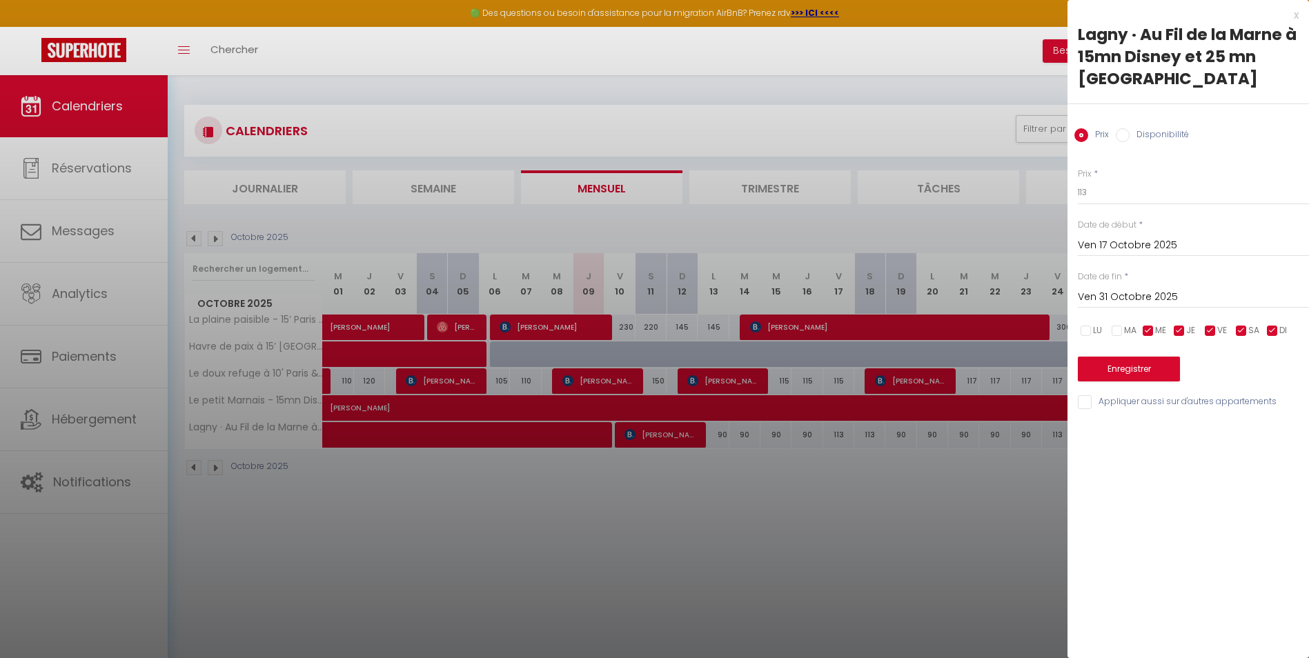
checkbox input "false"
click at [866, 324] on span "JE" at bounding box center [1190, 330] width 9 height 13
checkbox input "false"
click at [866, 324] on input "checkbox" at bounding box center [1272, 331] width 14 height 14
checkbox input "false"
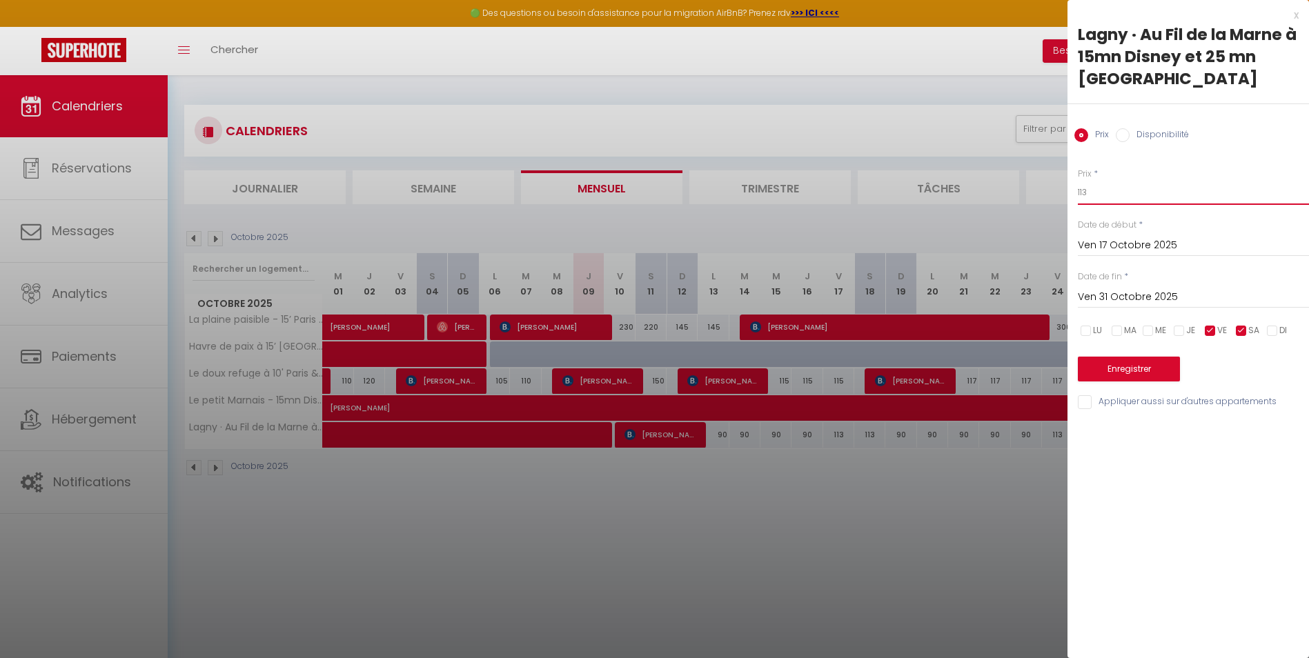
click at [866, 180] on input "113" at bounding box center [1192, 192] width 231 height 25
type input "112"
click at [866, 357] on button "Enregistrer" at bounding box center [1128, 369] width 102 height 25
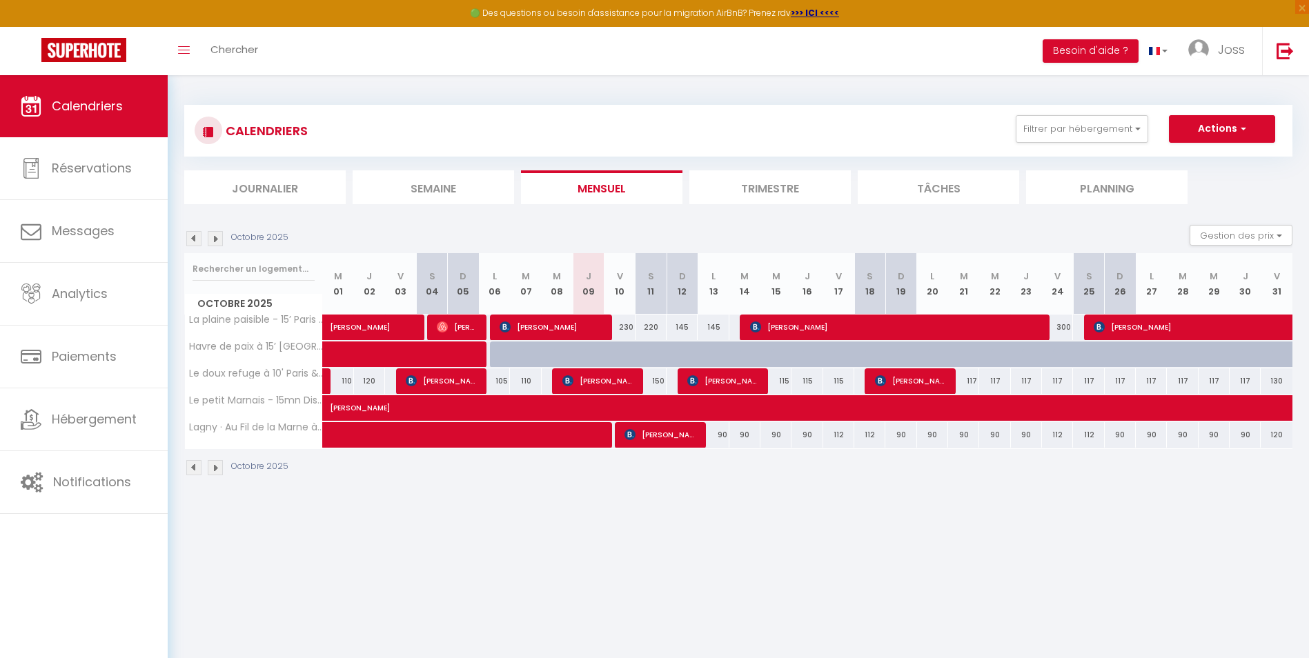
click at [866, 277] on abbr "V" at bounding box center [1057, 276] width 6 height 13
click at [866, 130] on button "Filtrer par hébergement" at bounding box center [1081, 129] width 132 height 28
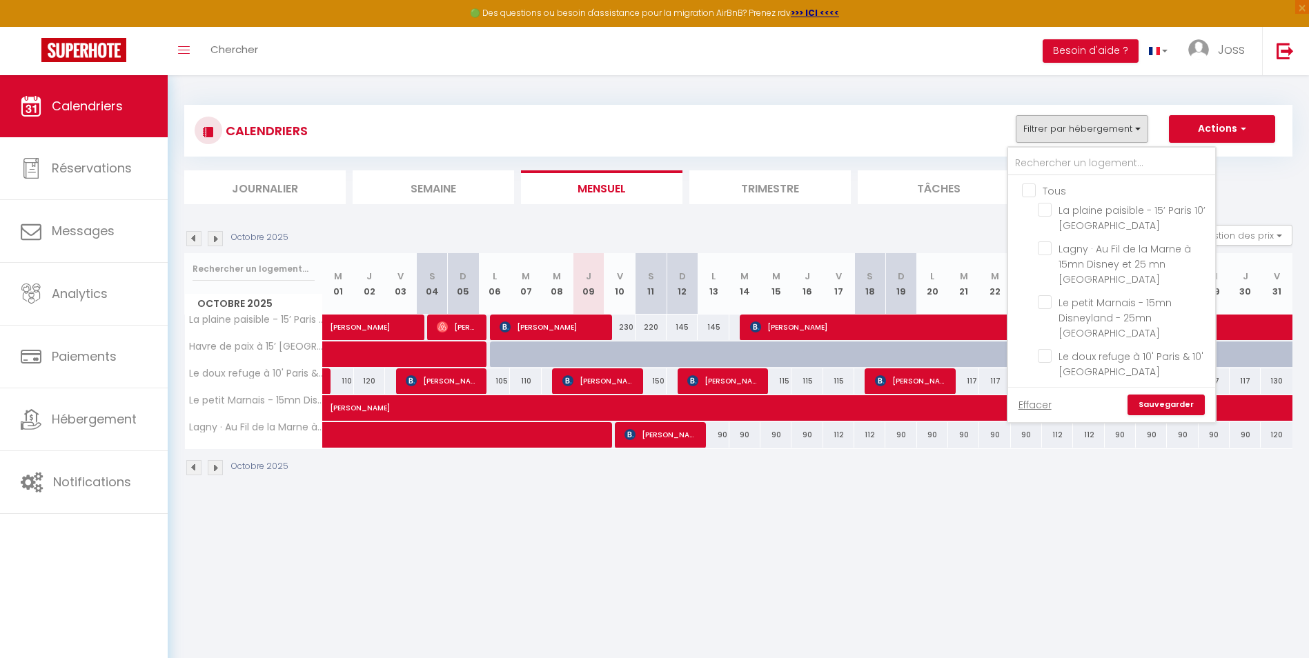
click at [866, 193] on ul "Journalier [GEOGRAPHIC_DATA] Mensuel Trimestre Tâches Planning" at bounding box center [738, 187] width 1108 height 34
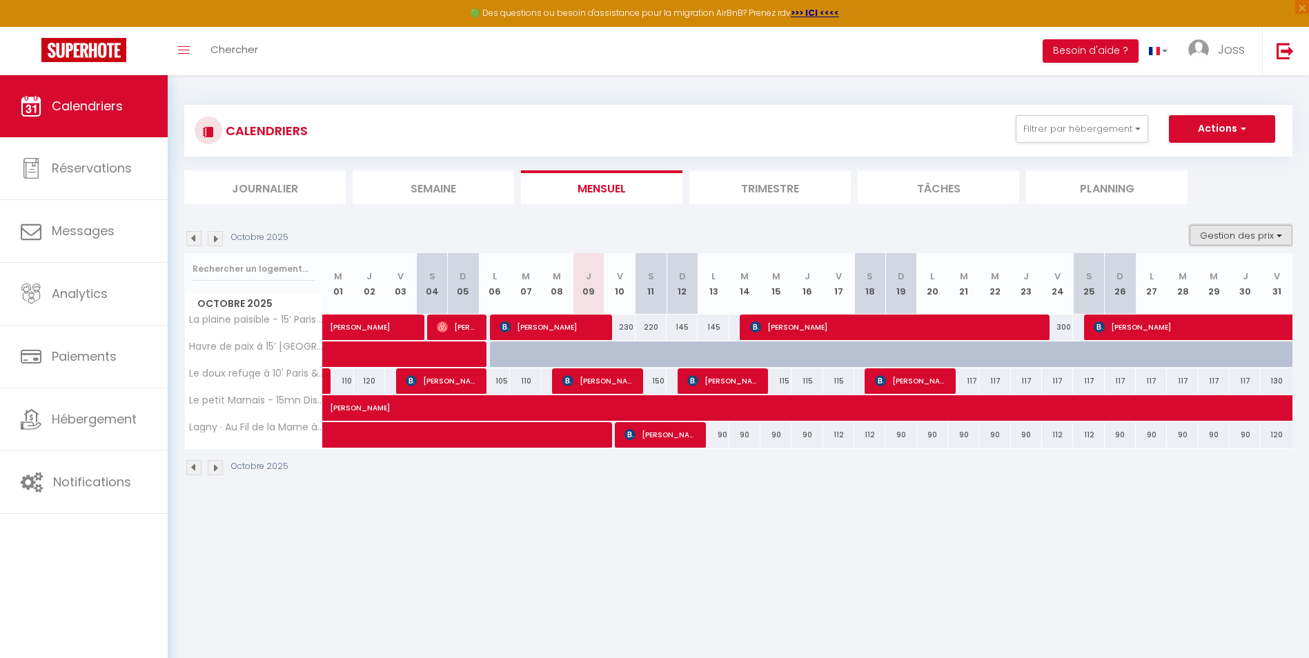
click at [866, 235] on button "Gestion des prix" at bounding box center [1240, 235] width 103 height 21
click at [866, 277] on input "Nb Nuits minimum" at bounding box center [1229, 278] width 124 height 14
checkbox input "true"
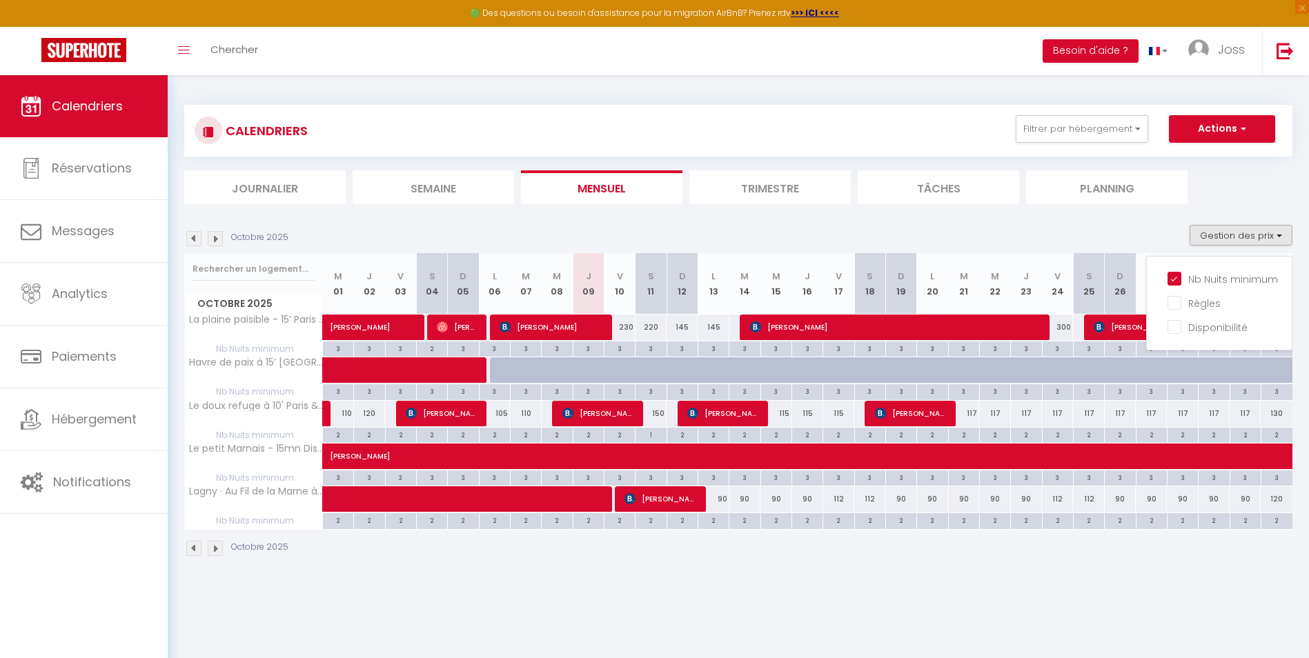
click at [866, 352] on div "3" at bounding box center [1057, 347] width 30 height 13
type input "3"
type input "Ven 24 Octobre 2025"
type input "[PERSON_NAME] 25 Octobre 2025"
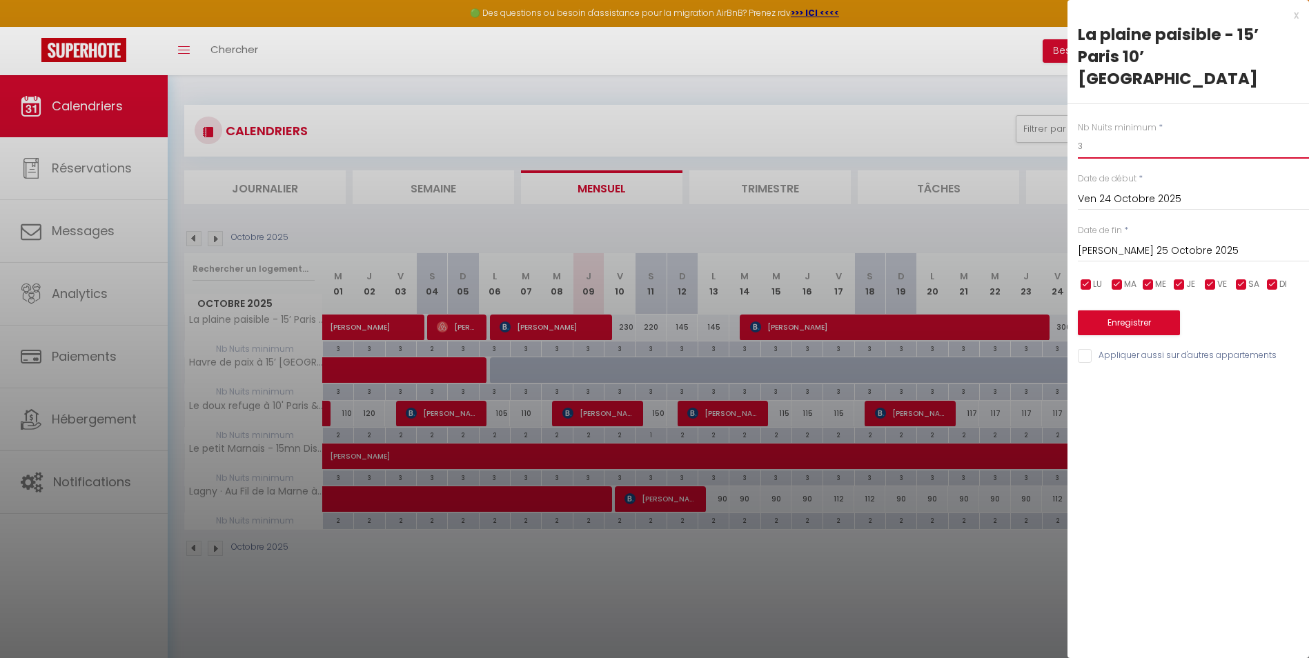
click at [866, 134] on input "3" at bounding box center [1192, 146] width 231 height 25
type input "1"
click at [866, 310] on button "Enregistrer" at bounding box center [1128, 322] width 102 height 25
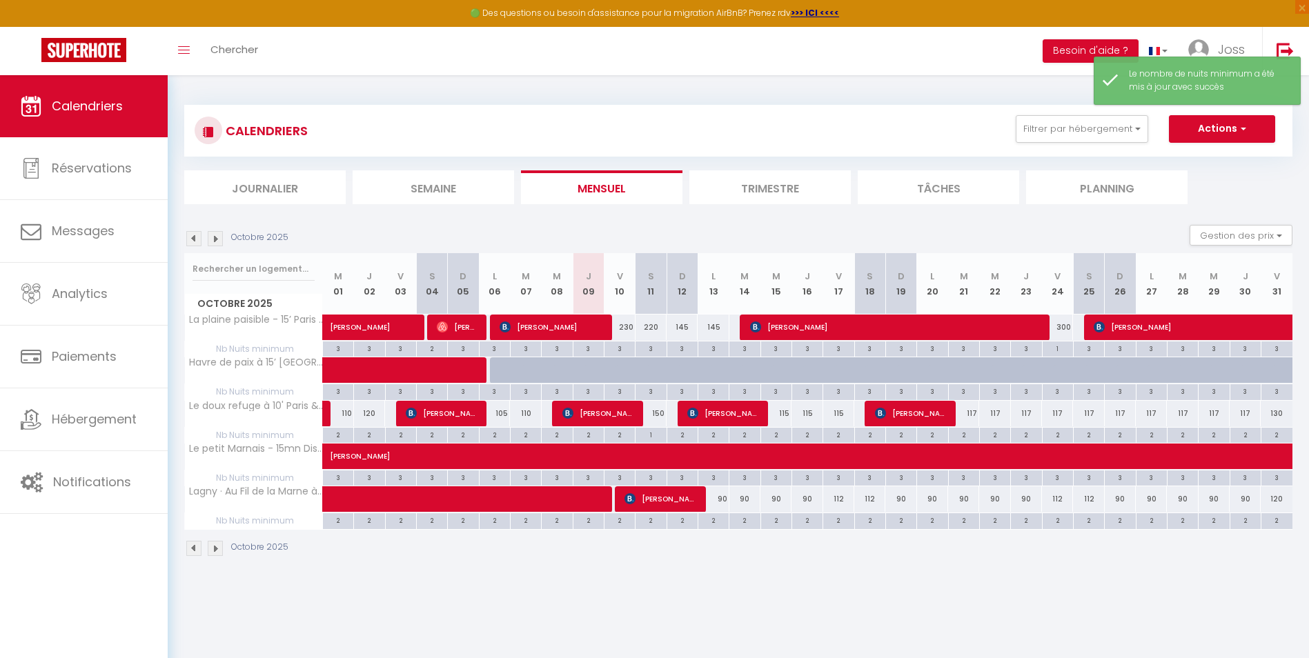
click at [866, 327] on div "300" at bounding box center [1057, 328] width 31 height 26
type input "300"
type input "Ven 24 Octobre 2025"
type input "[PERSON_NAME] 25 Octobre 2025"
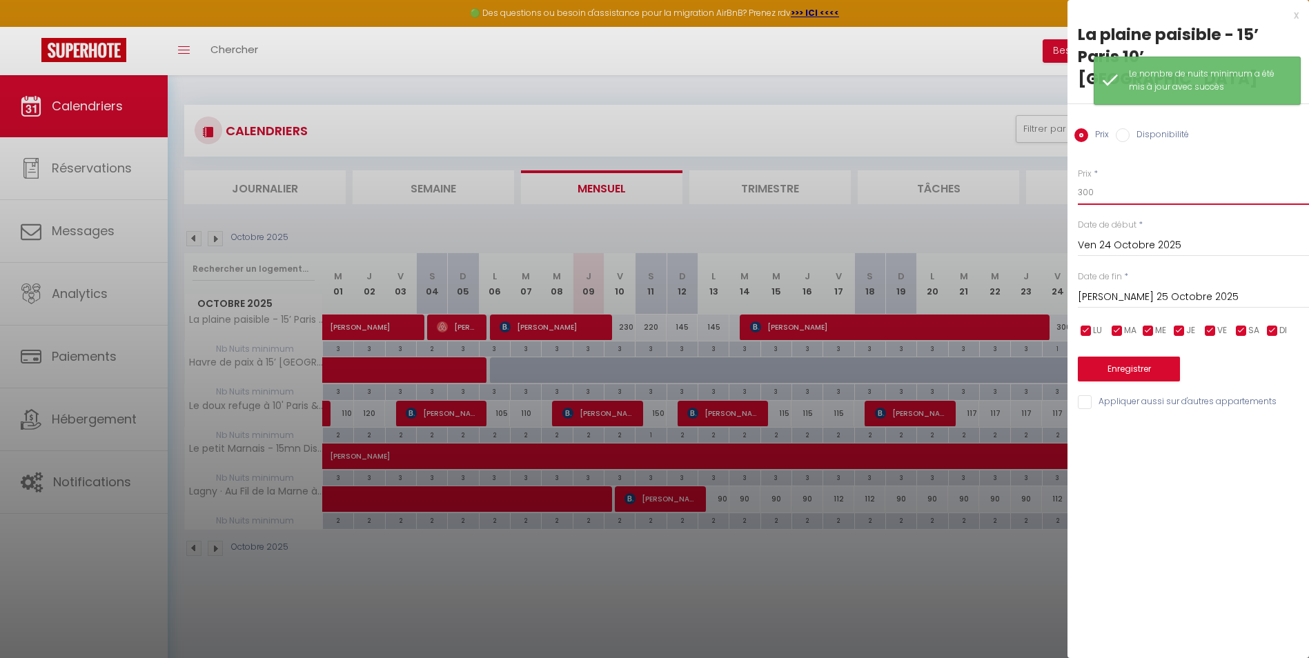
click at [866, 180] on input "300" at bounding box center [1192, 192] width 231 height 25
type input "350"
click at [866, 357] on button "Enregistrer" at bounding box center [1128, 369] width 102 height 25
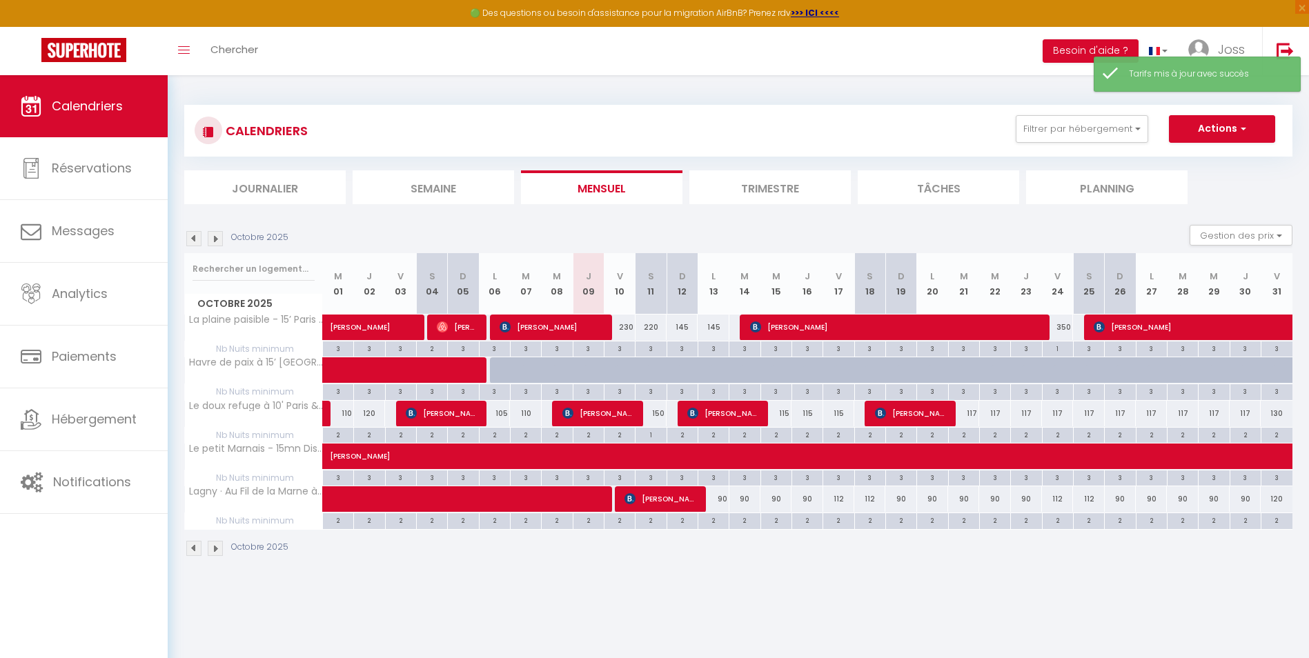
click at [866, 329] on div "350" at bounding box center [1057, 328] width 31 height 26
type input "350"
type input "Ven 24 Octobre 2025"
type input "[PERSON_NAME] 25 Octobre 2025"
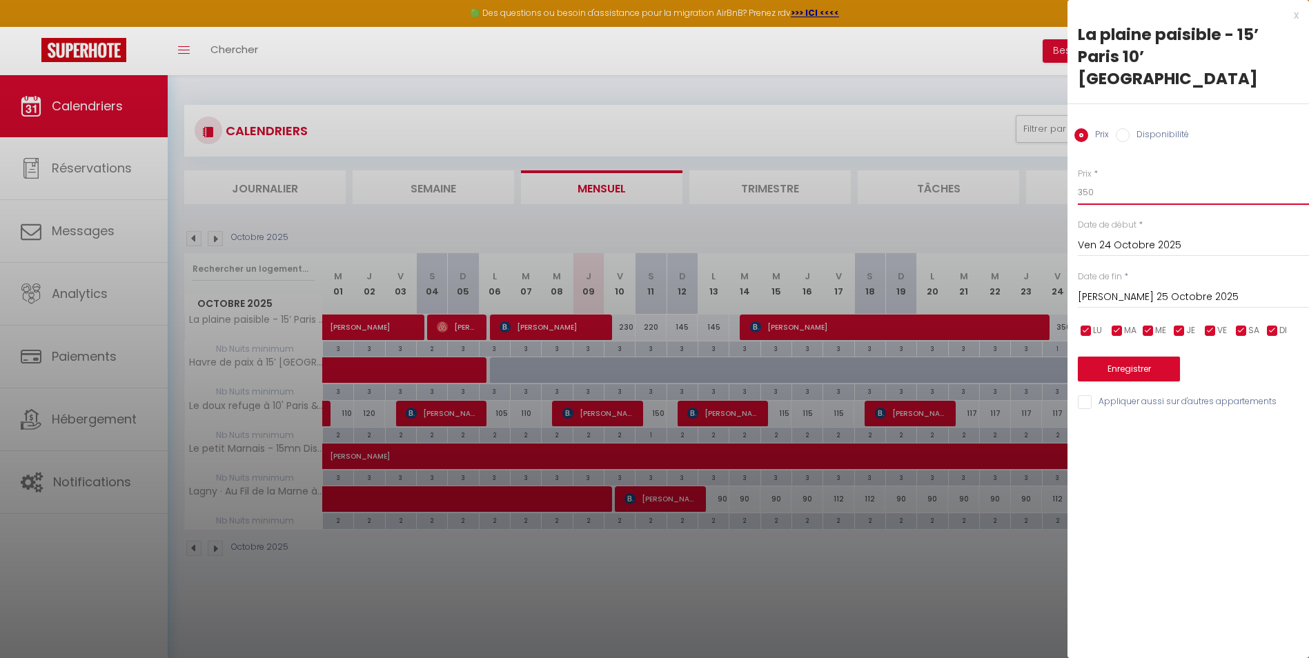
click at [866, 180] on input "350" at bounding box center [1192, 192] width 231 height 25
type input "400"
click at [866, 357] on button "Enregistrer" at bounding box center [1128, 369] width 102 height 25
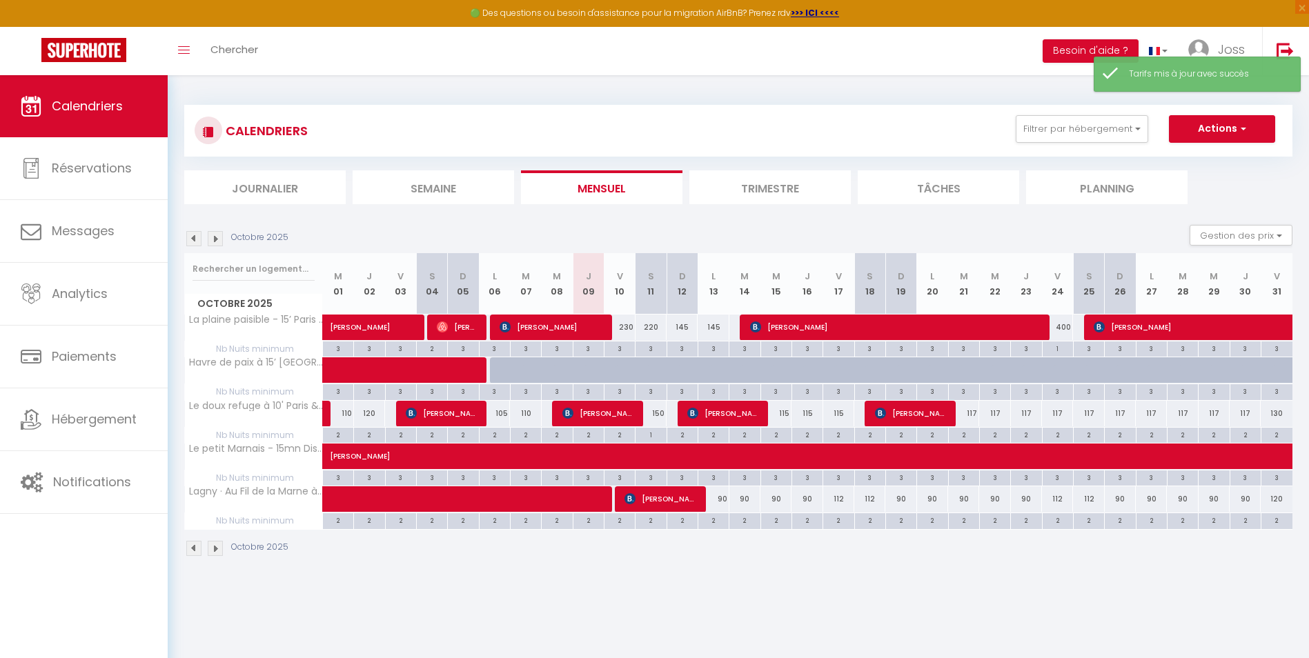
click at [208, 242] on img at bounding box center [215, 238] width 15 height 15
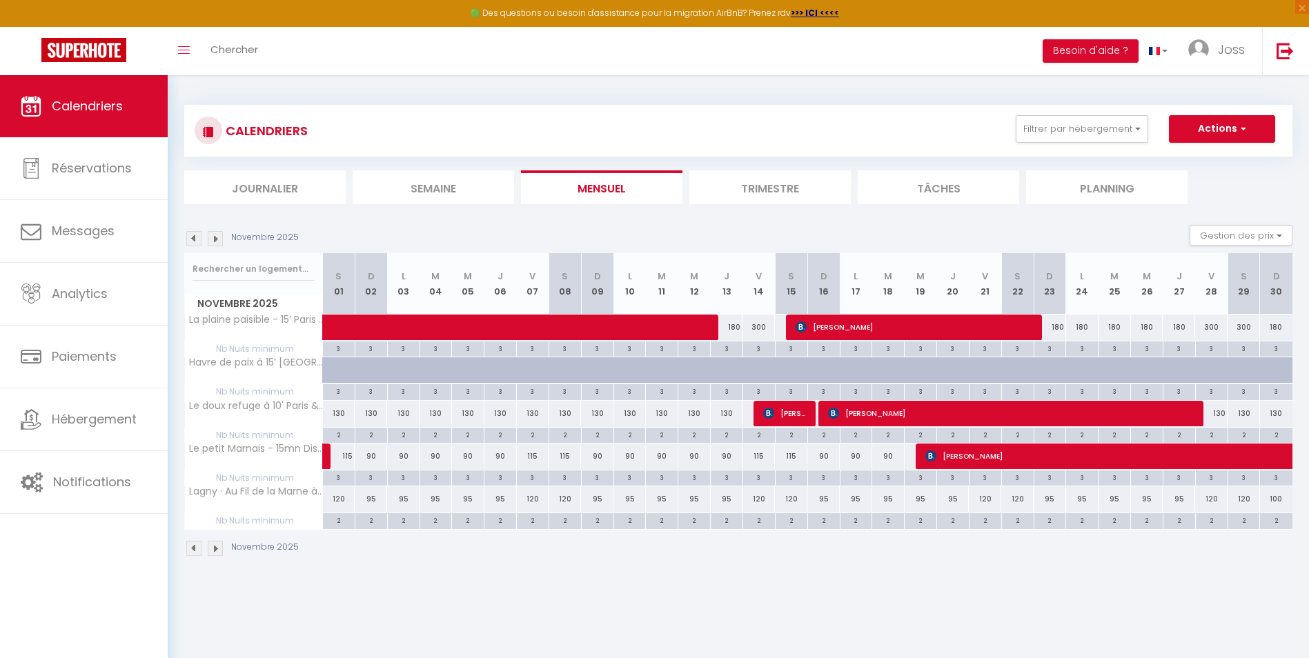
click at [192, 235] on img at bounding box center [193, 238] width 15 height 15
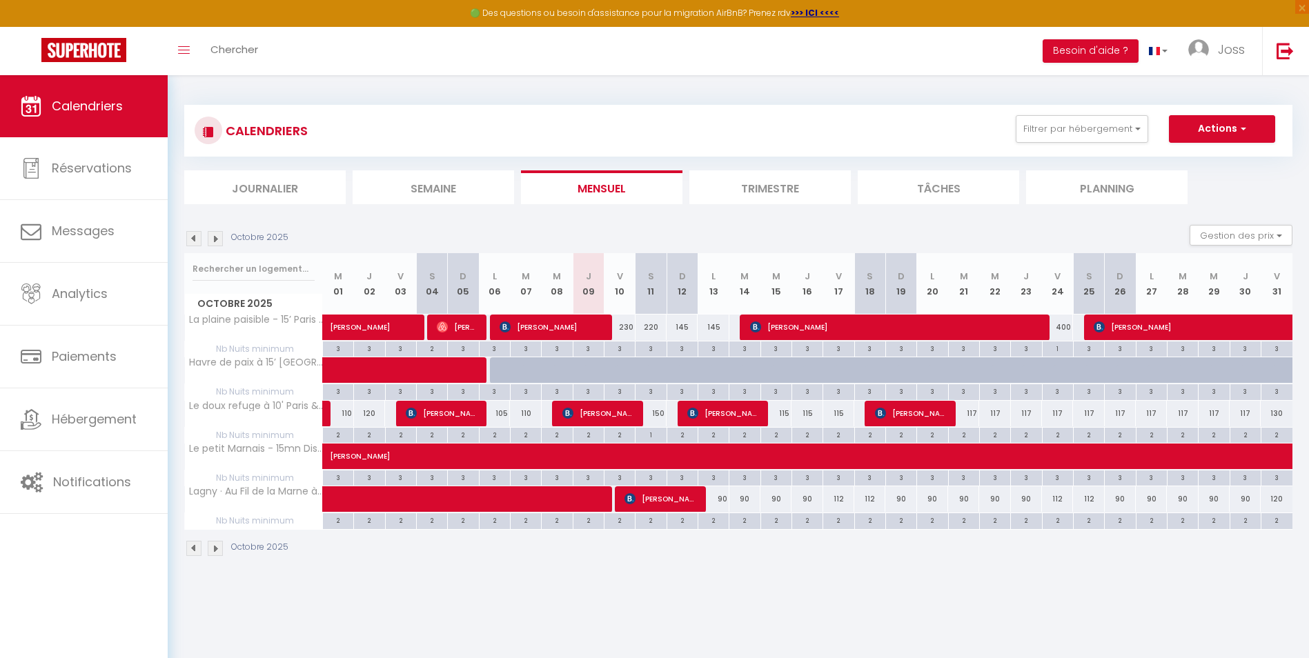
click at [220, 239] on img at bounding box center [215, 238] width 15 height 15
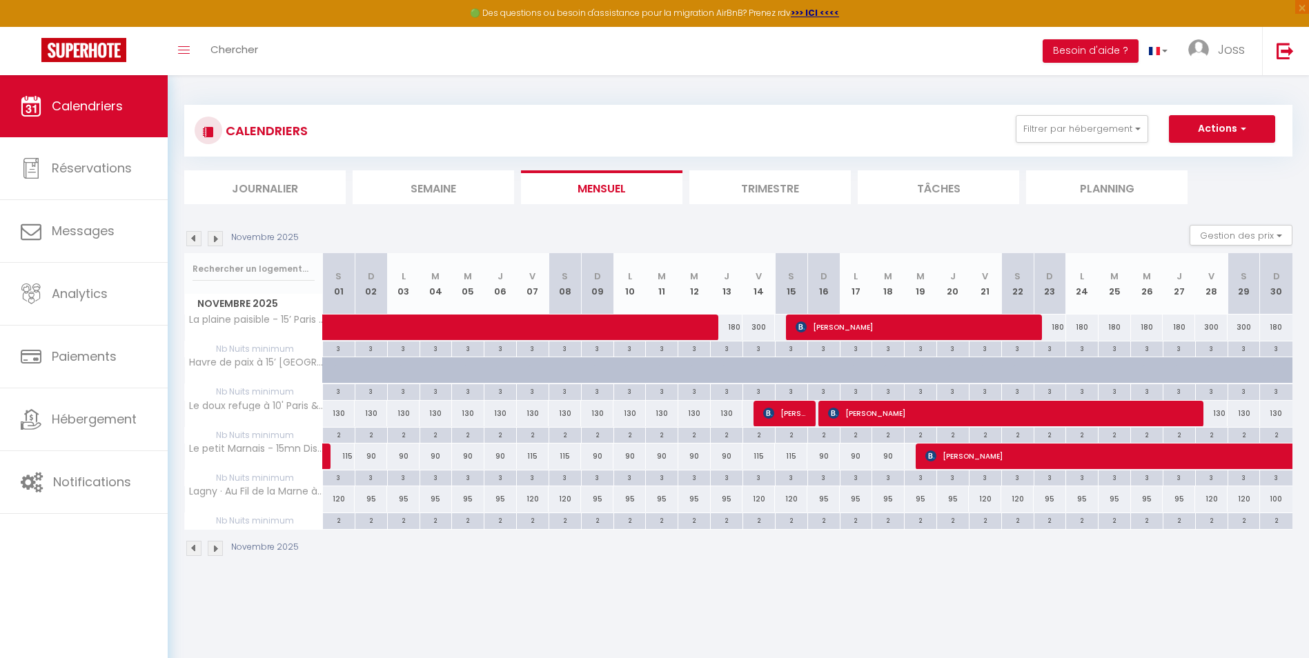
click at [341, 409] on div "120" at bounding box center [339, 499] width 32 height 26
type input "120"
type input "[PERSON_NAME] 01 Novembre 2025"
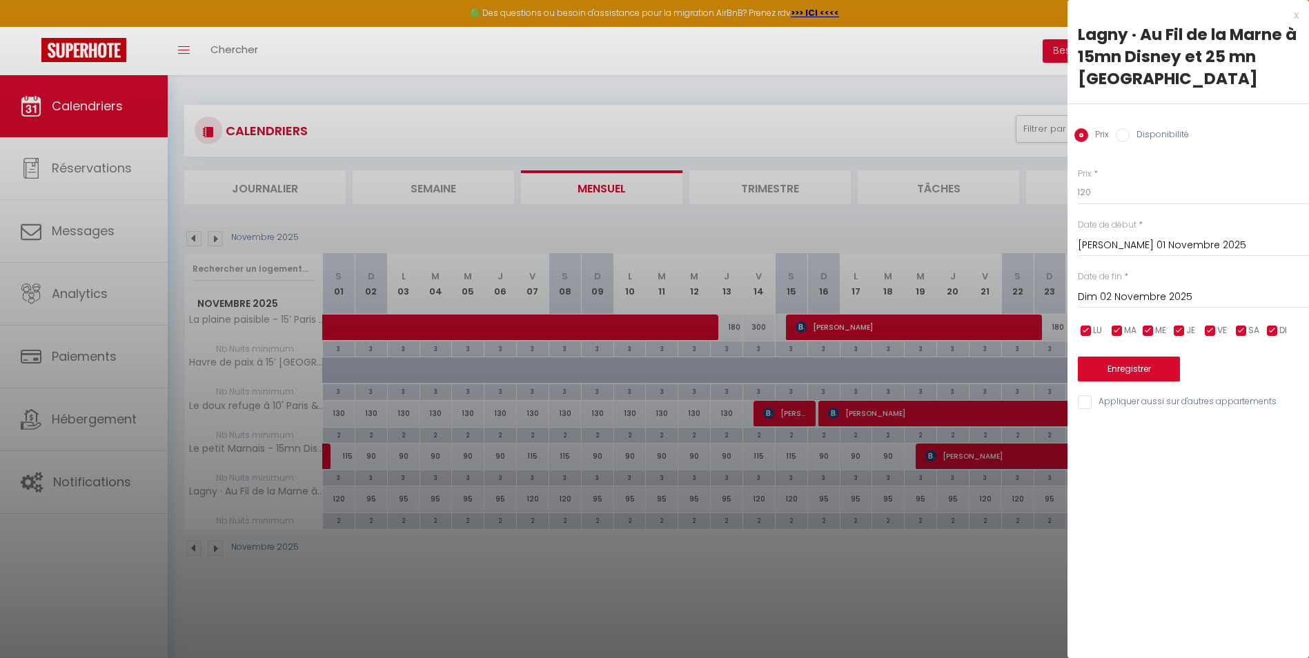
click at [866, 288] on input "Dim 02 Novembre 2025" at bounding box center [1192, 297] width 231 height 18
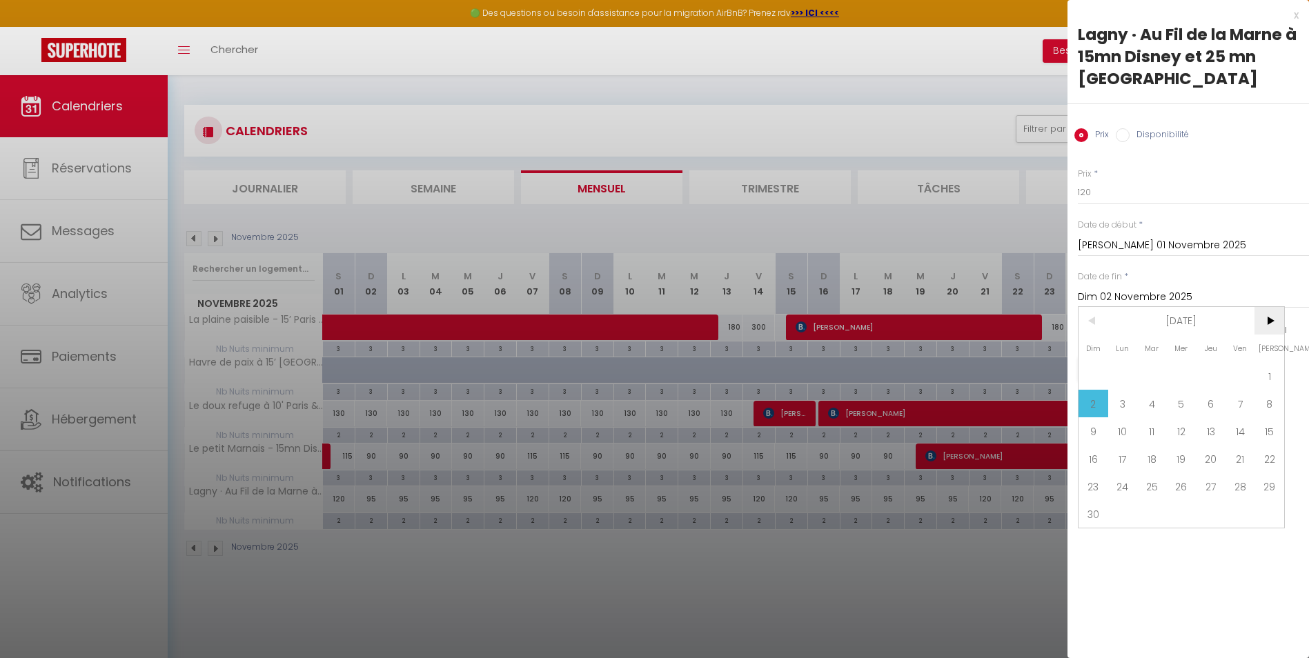
click at [866, 307] on span ">" at bounding box center [1269, 321] width 30 height 28
click at [866, 307] on span "<" at bounding box center [1093, 321] width 30 height 28
click at [866, 409] on span "30" at bounding box center [1093, 514] width 30 height 28
type input "Dim 30 Novembre 2025"
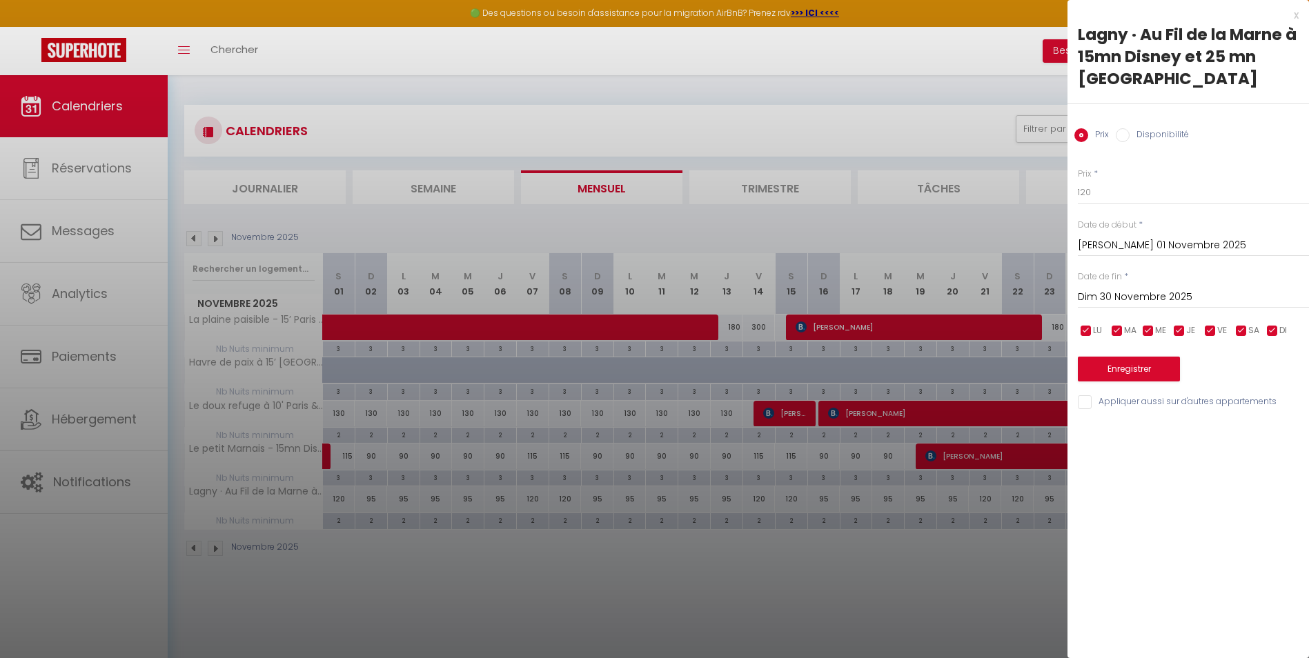
click at [866, 324] on input "checkbox" at bounding box center [1086, 331] width 14 height 14
checkbox input "false"
click at [866, 324] on input "checkbox" at bounding box center [1117, 331] width 14 height 14
checkbox input "false"
click at [866, 324] on input "checkbox" at bounding box center [1148, 331] width 14 height 14
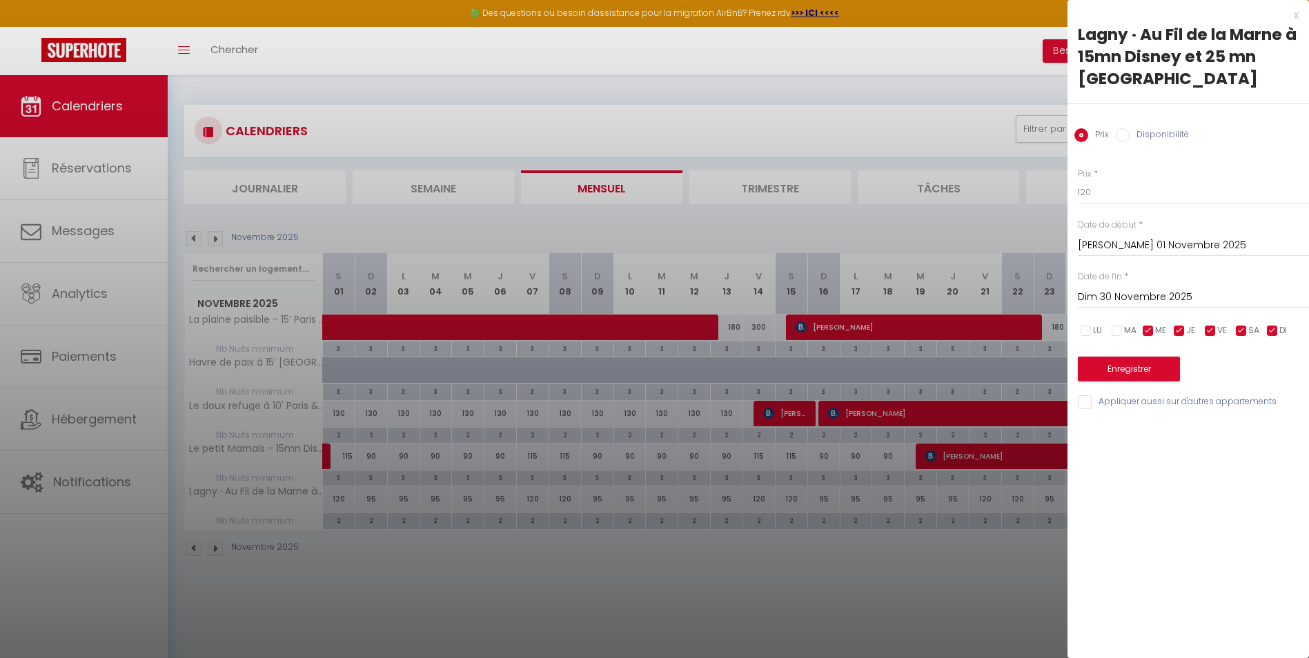
checkbox input "false"
click at [866, 324] on input "checkbox" at bounding box center [1179, 331] width 14 height 14
checkbox input "false"
click at [866, 324] on input "checkbox" at bounding box center [1272, 331] width 14 height 14
checkbox input "false"
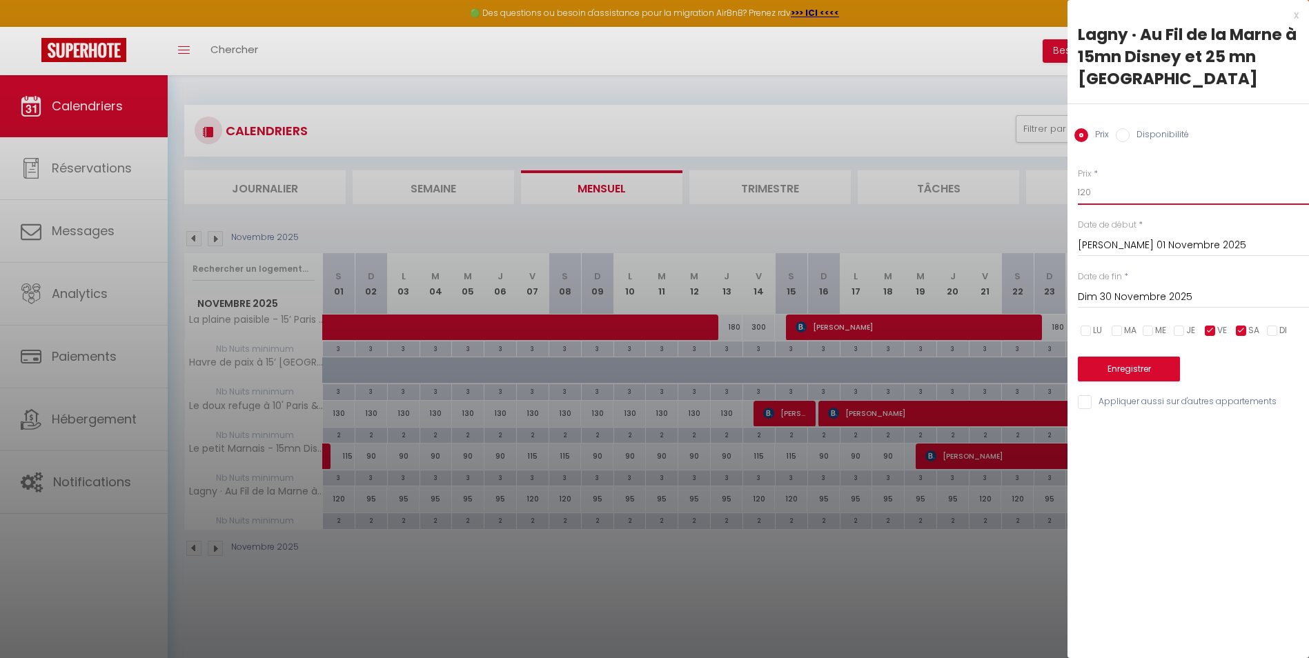
click at [866, 180] on input "120" at bounding box center [1192, 192] width 231 height 25
type input "117"
click at [866, 357] on button "Enregistrer" at bounding box center [1128, 369] width 102 height 25
